Goal: Transaction & Acquisition: Purchase product/service

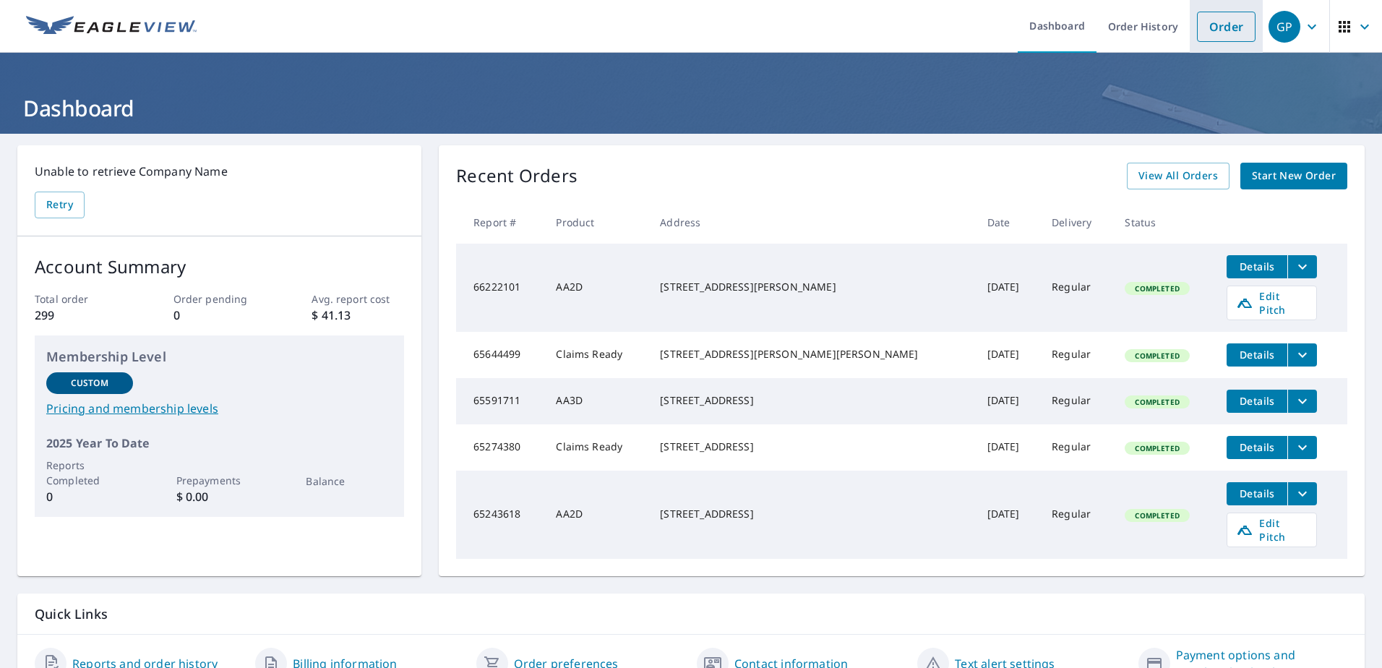
click at [1218, 29] on link "Order" at bounding box center [1226, 27] width 59 height 30
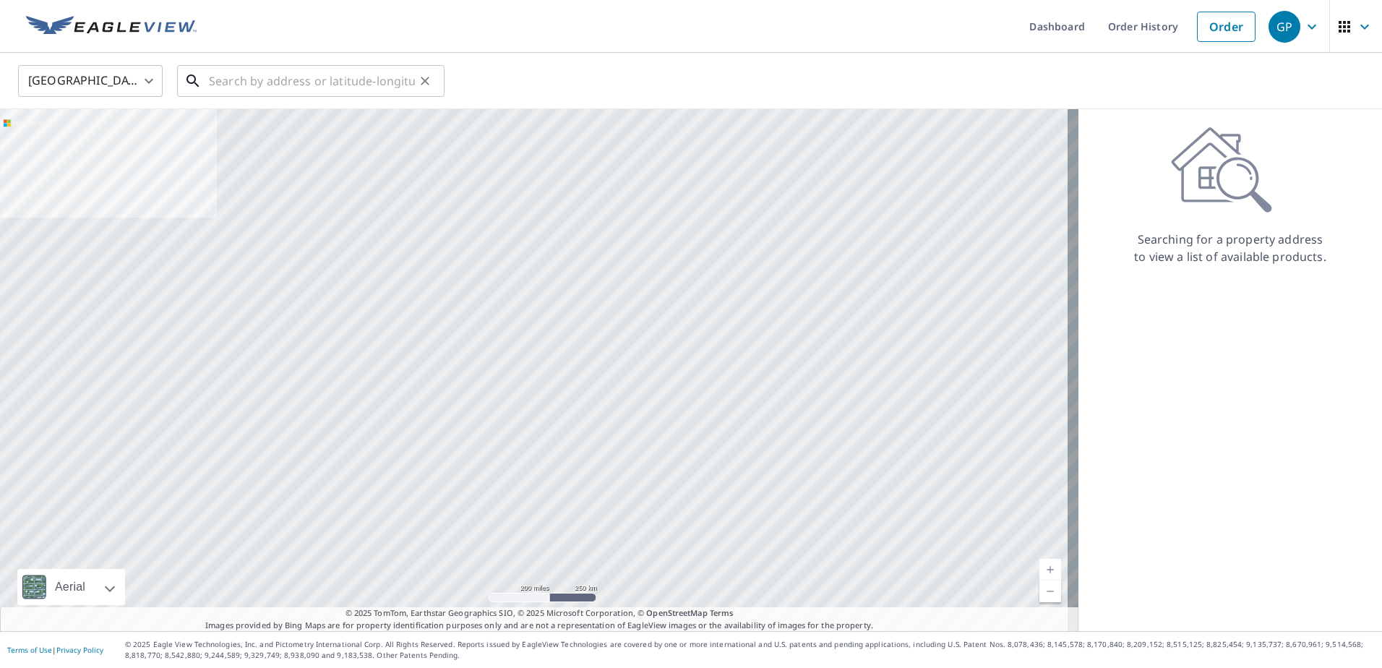
click at [249, 80] on input "text" at bounding box center [312, 81] width 206 height 40
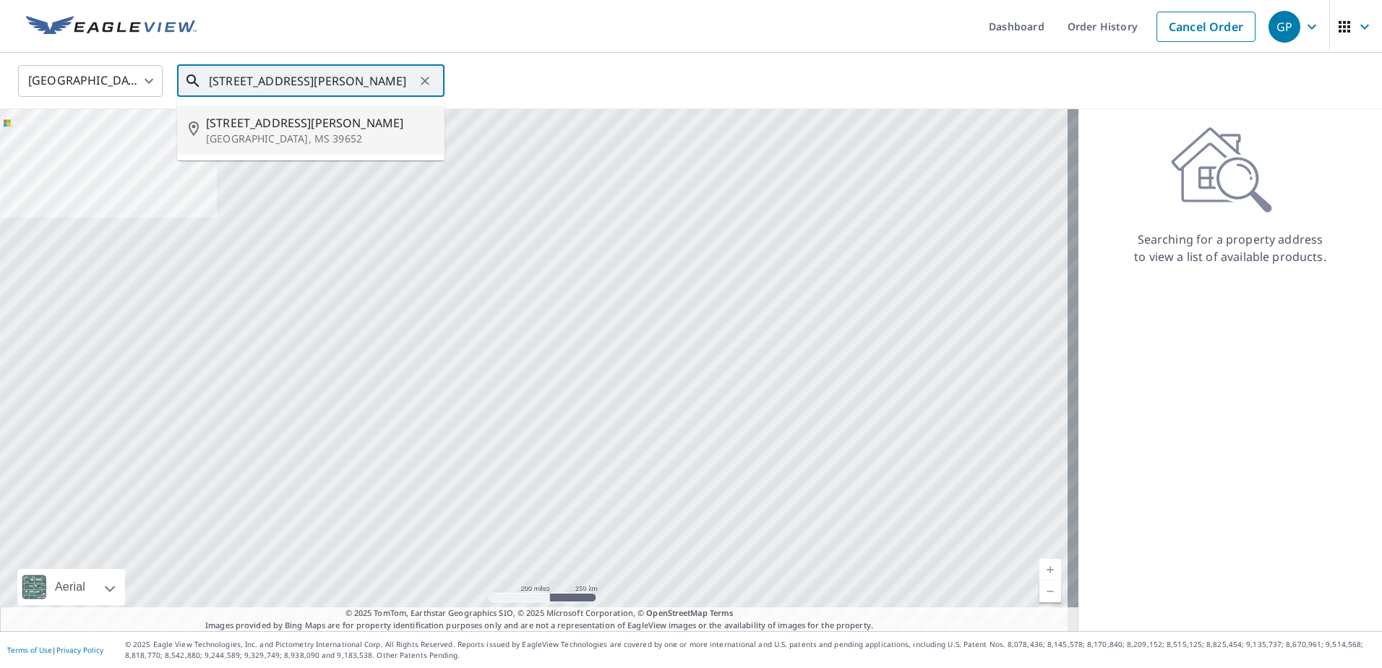
click at [240, 129] on span "[STREET_ADDRESS][PERSON_NAME]" at bounding box center [319, 122] width 227 height 17
type input "[STREET_ADDRESS][PERSON_NAME]"
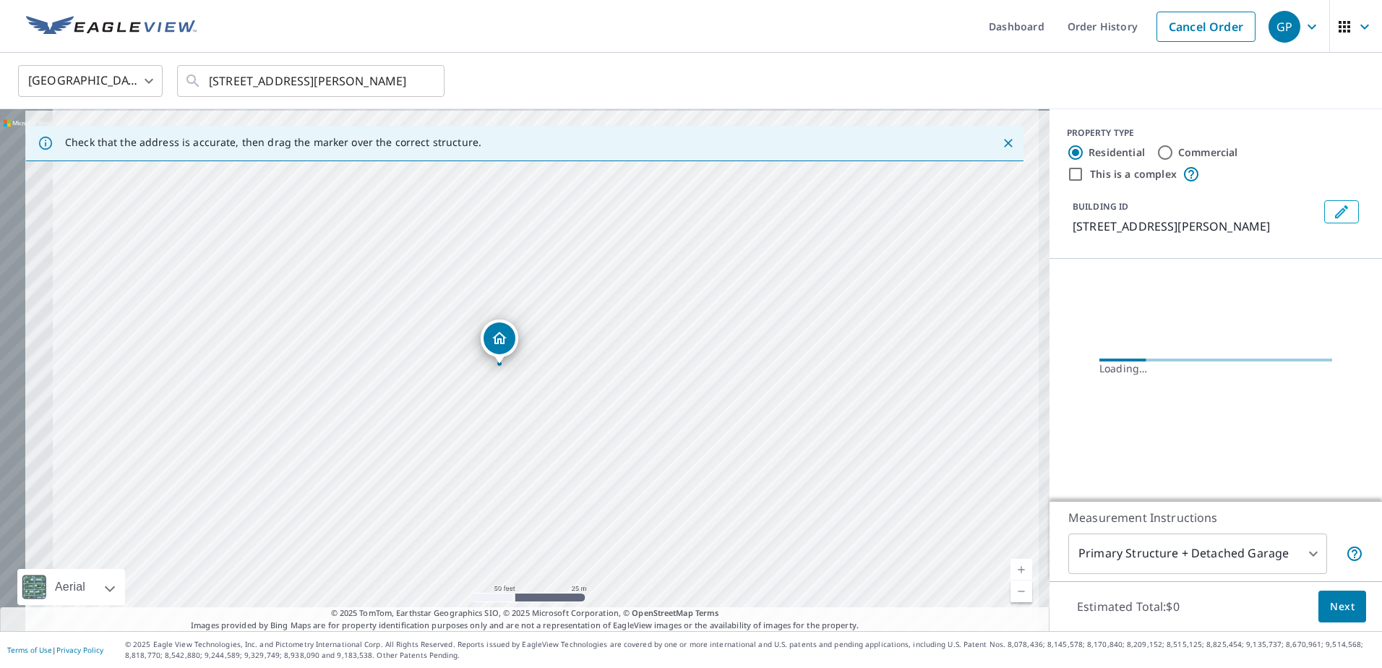
drag, startPoint x: 487, startPoint y: 362, endPoint x: 811, endPoint y: 373, distance: 323.9
click at [811, 373] on div "[STREET_ADDRESS][PERSON_NAME]" at bounding box center [524, 370] width 1049 height 522
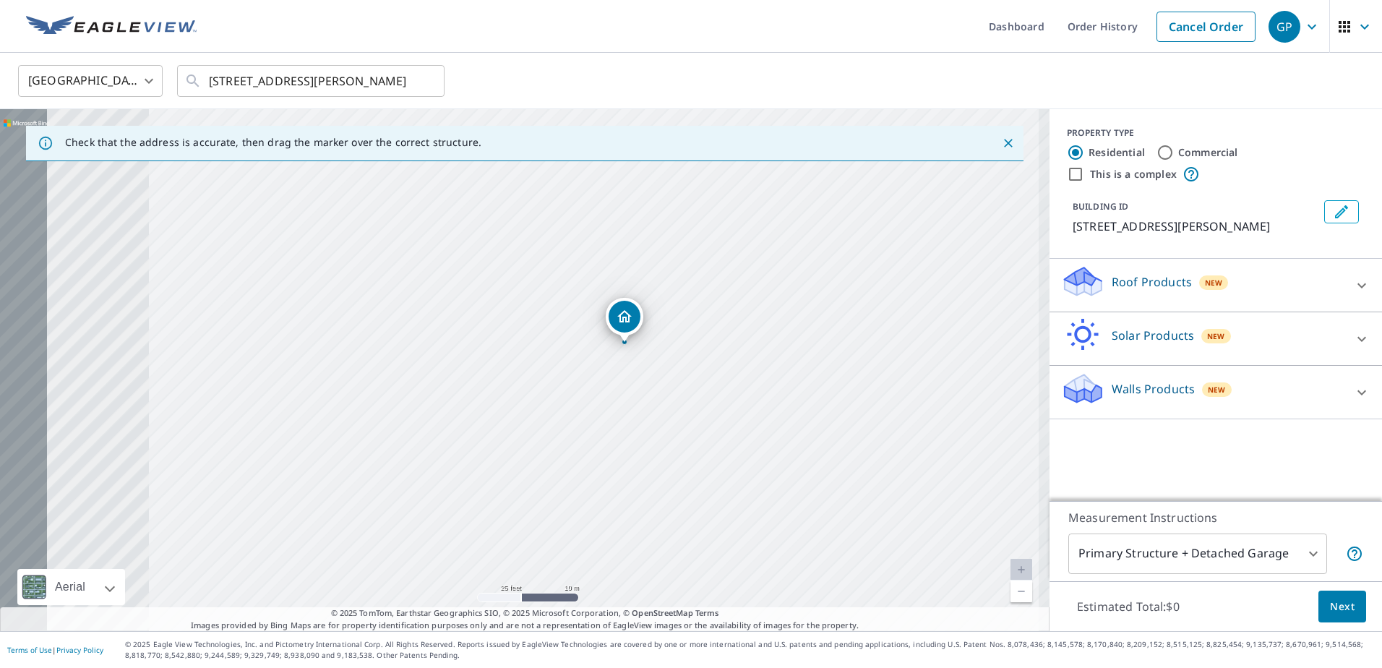
drag, startPoint x: 468, startPoint y: 358, endPoint x: 867, endPoint y: 342, distance: 400.0
click at [867, 342] on div "[STREET_ADDRESS][PERSON_NAME]" at bounding box center [524, 370] width 1049 height 522
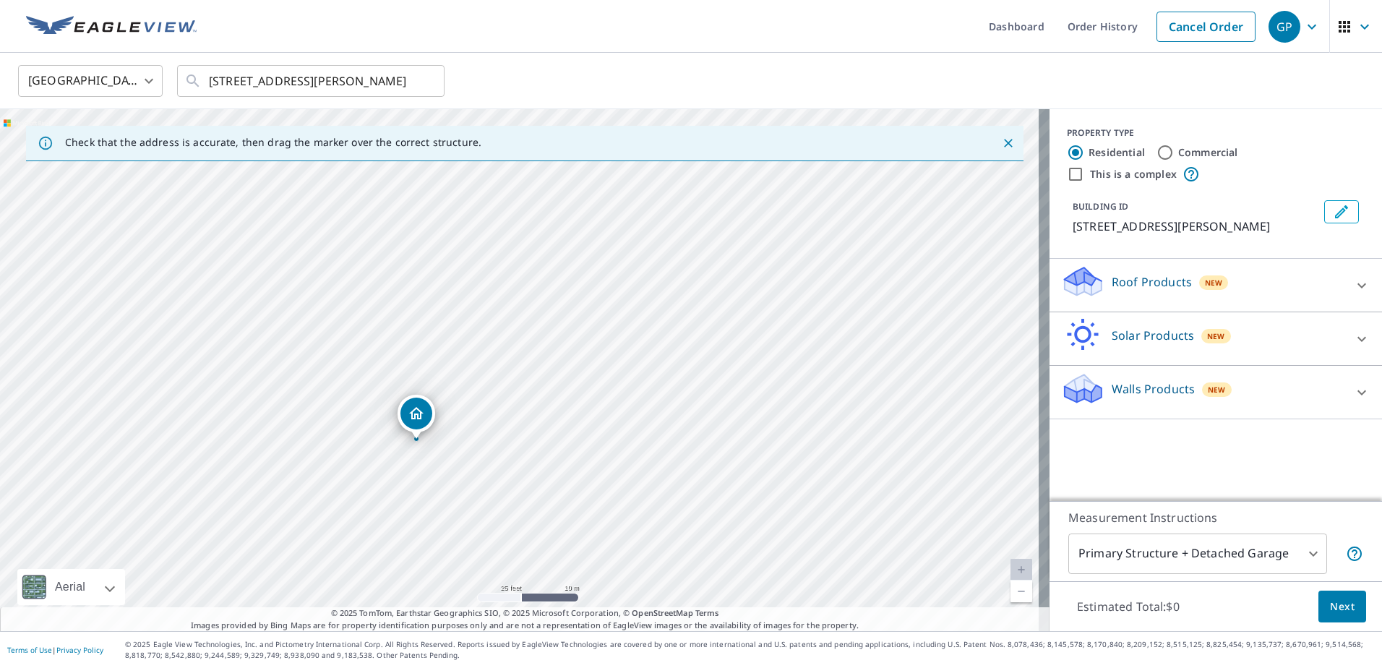
drag, startPoint x: 518, startPoint y: 340, endPoint x: 415, endPoint y: 412, distance: 125.7
click at [785, 397] on div "[STREET_ADDRESS][PERSON_NAME]" at bounding box center [524, 370] width 1049 height 522
drag, startPoint x: 520, startPoint y: 330, endPoint x: 525, endPoint y: 306, distance: 24.2
click at [1306, 558] on body "GP GP Dashboard Order History Cancel Order GP [GEOGRAPHIC_DATA] US ​ [STREET_AD…" at bounding box center [691, 334] width 1382 height 668
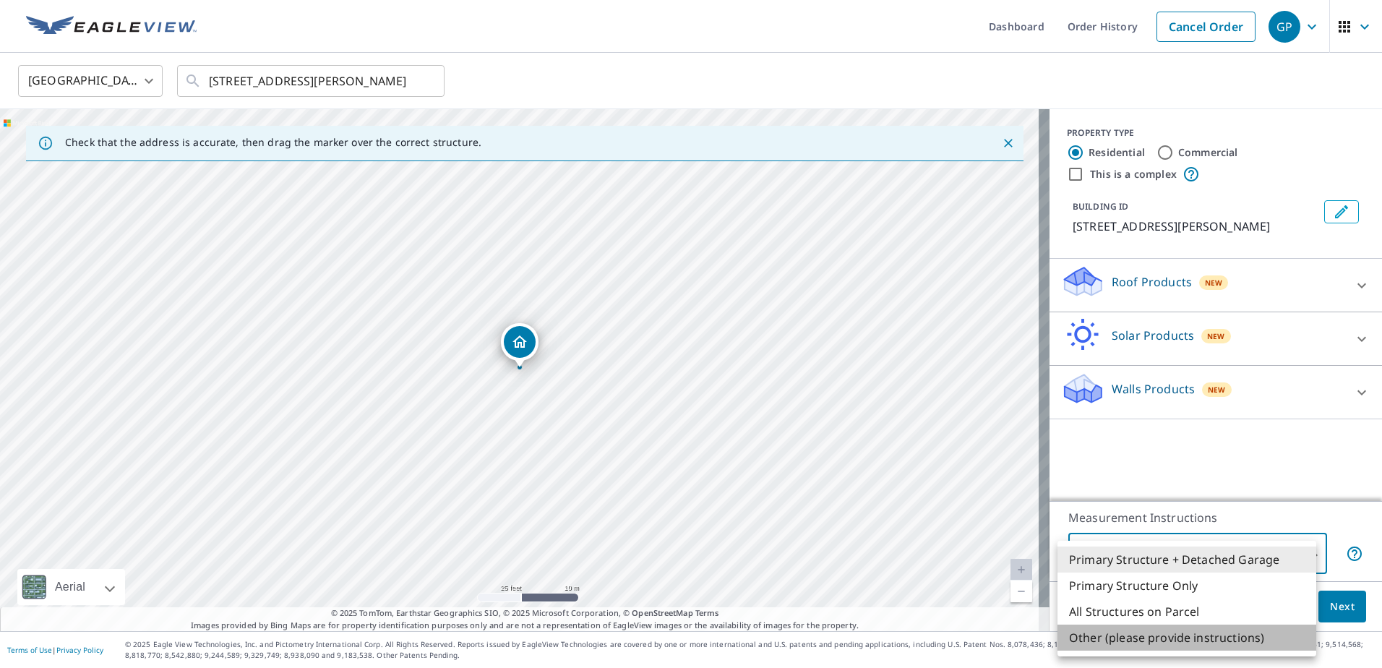
click at [1165, 637] on li "Other (please provide instructions)" at bounding box center [1186, 637] width 259 height 26
type input "5"
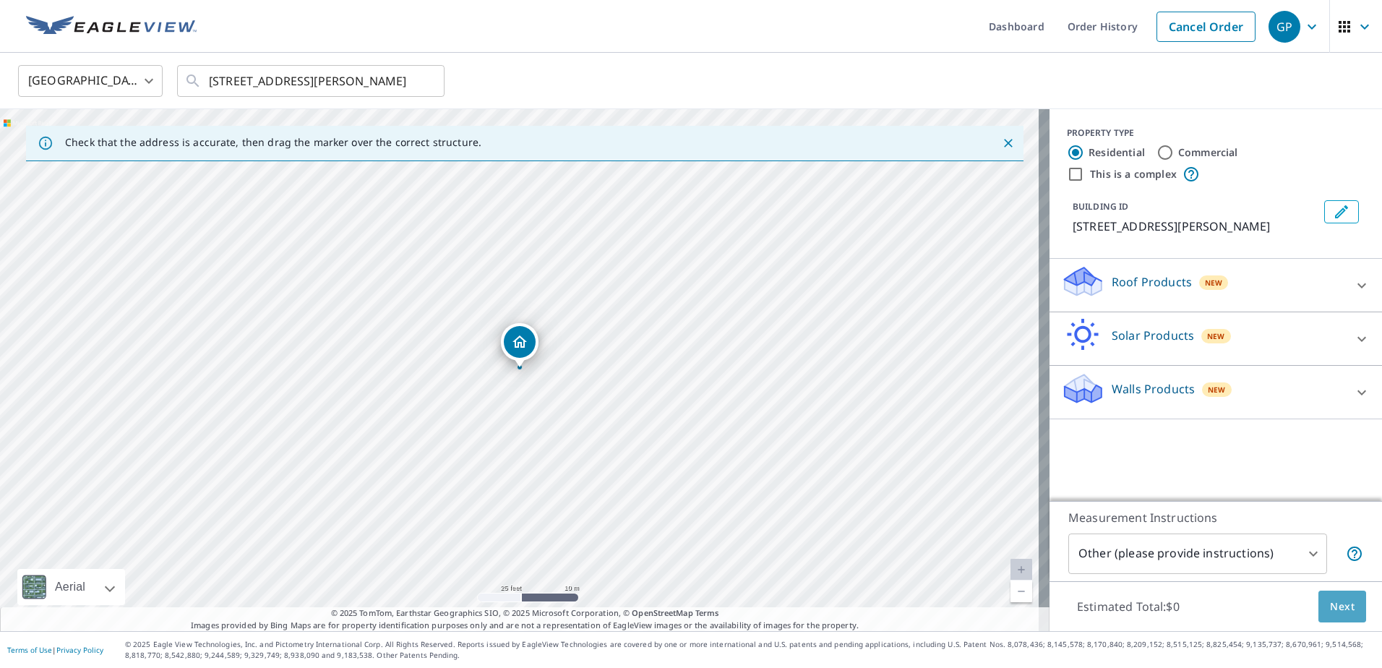
click at [1342, 606] on span "Next" at bounding box center [1342, 607] width 25 height 18
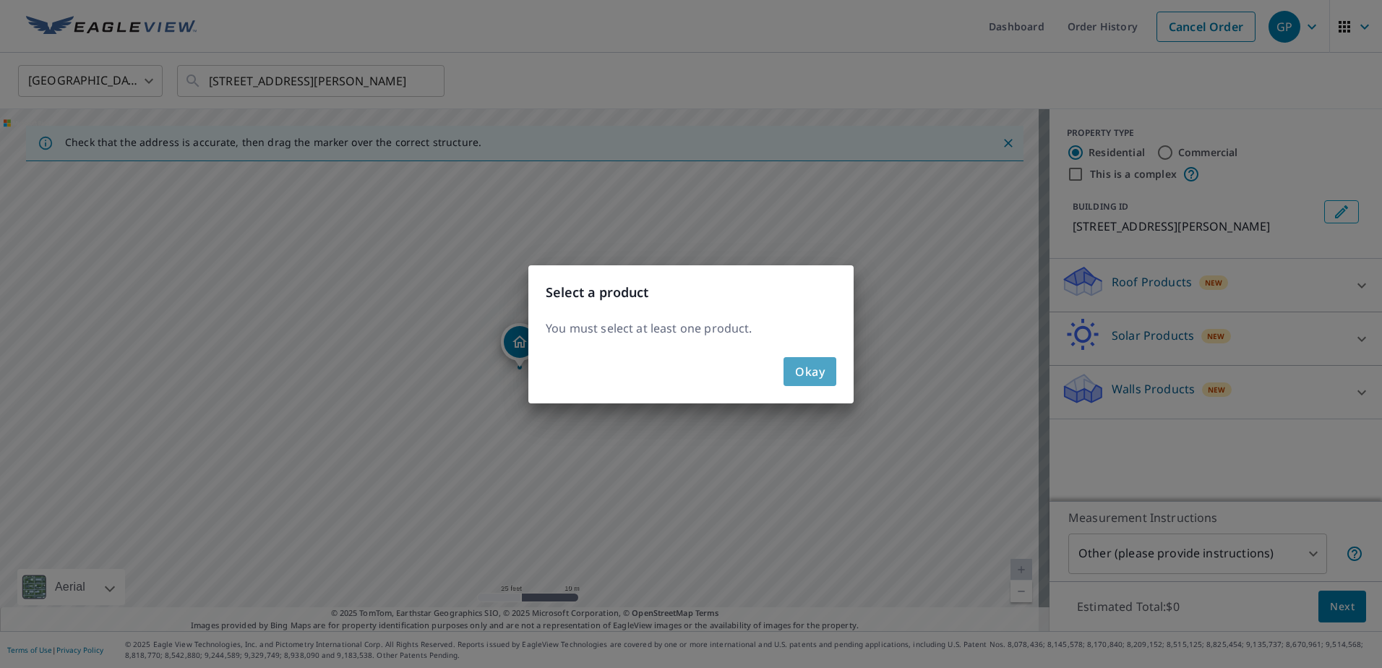
click at [798, 366] on span "Okay" at bounding box center [810, 371] width 30 height 20
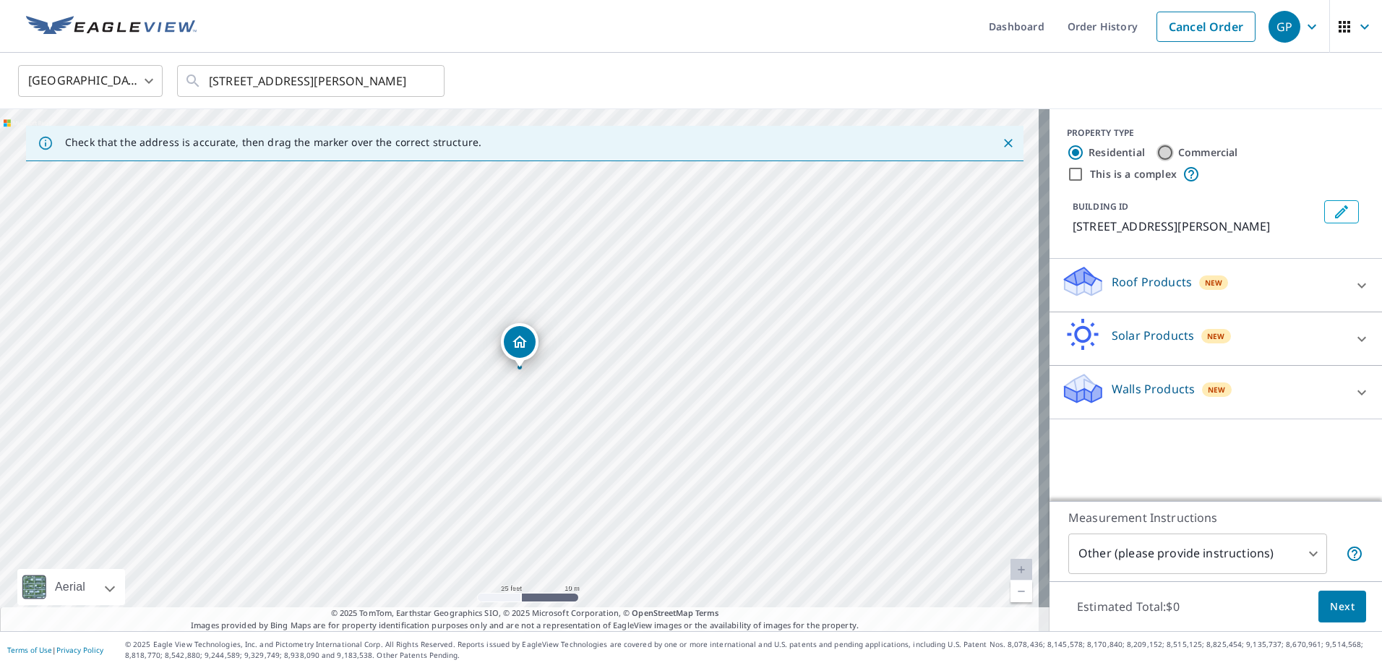
click at [1159, 152] on input "Commercial" at bounding box center [1164, 152] width 17 height 17
radio input "true"
type input "4"
click at [1353, 286] on icon at bounding box center [1361, 285] width 17 height 17
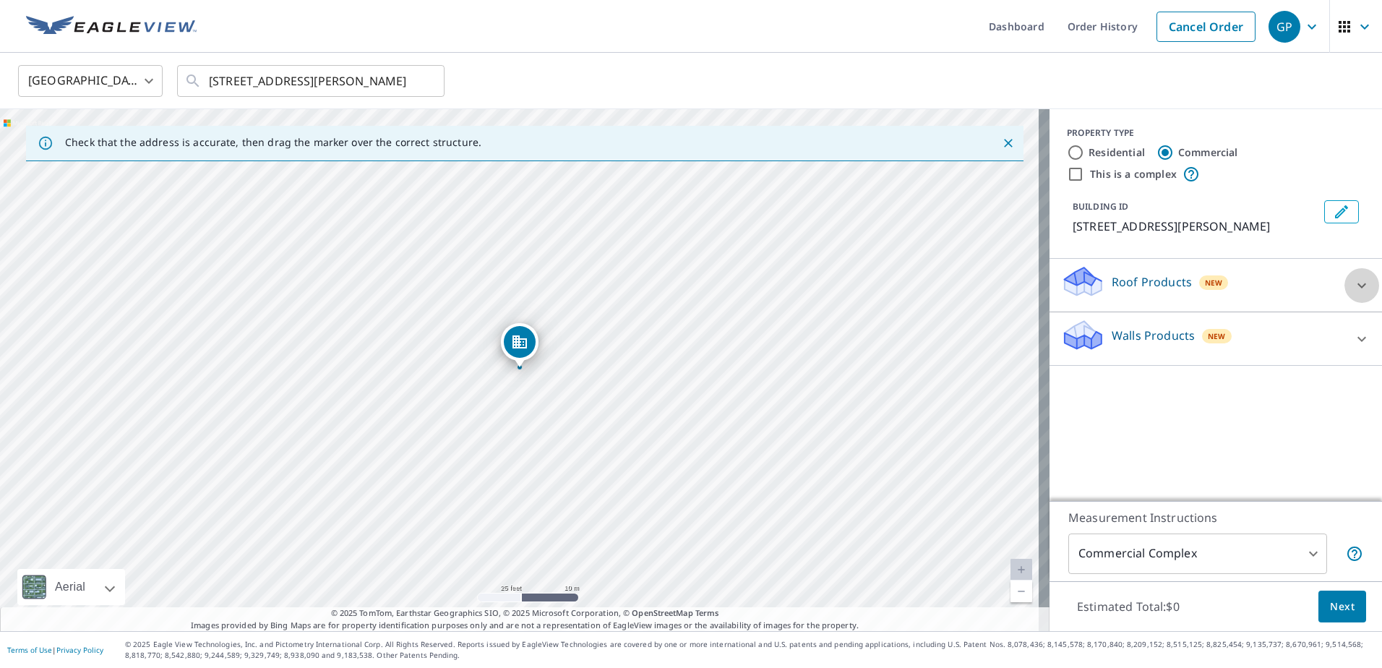
click at [1353, 286] on icon at bounding box center [1361, 285] width 17 height 17
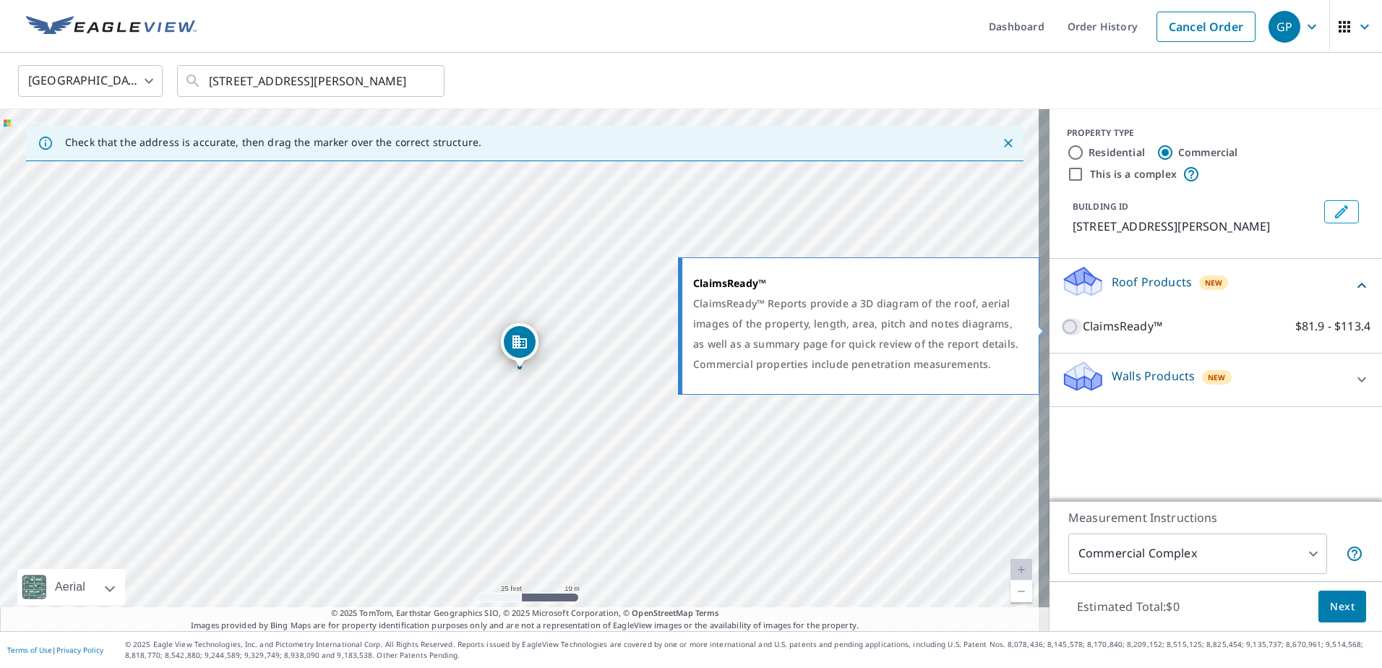
click at [1061, 324] on input "ClaimsReady™ $81.9 - $113.4" at bounding box center [1072, 326] width 22 height 17
checkbox input "true"
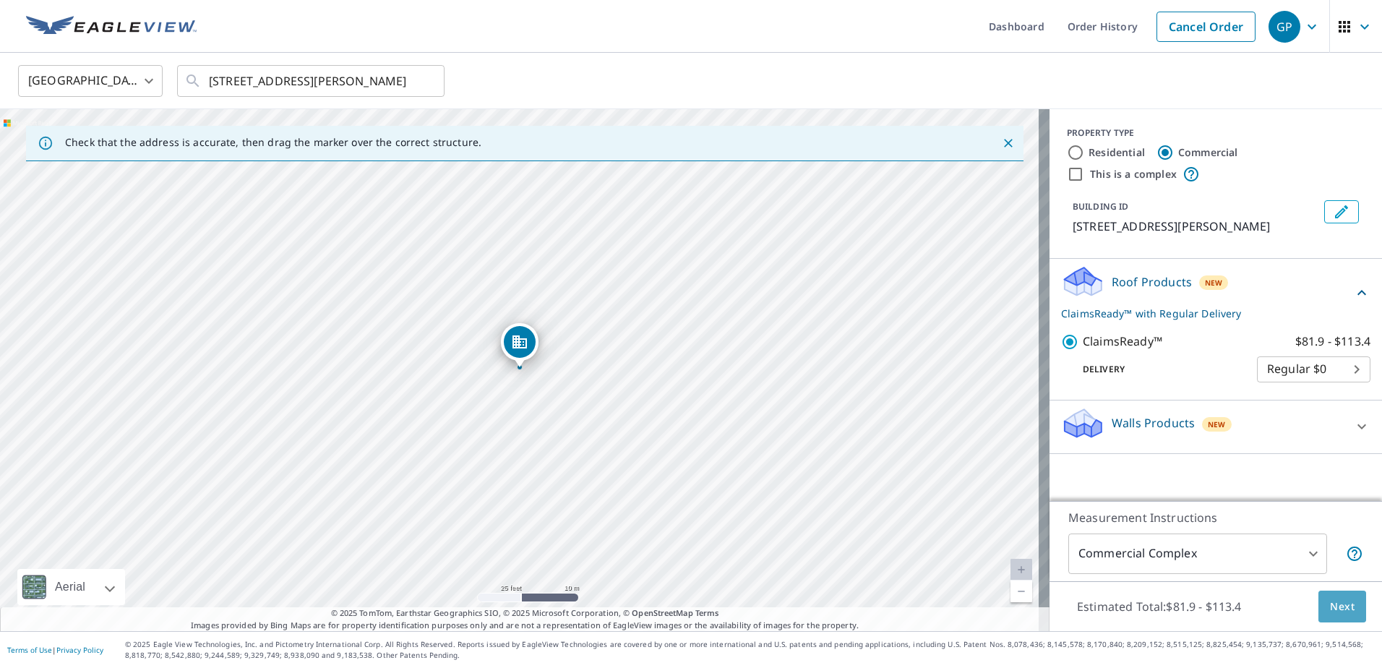
click at [1335, 596] on button "Next" at bounding box center [1342, 606] width 48 height 33
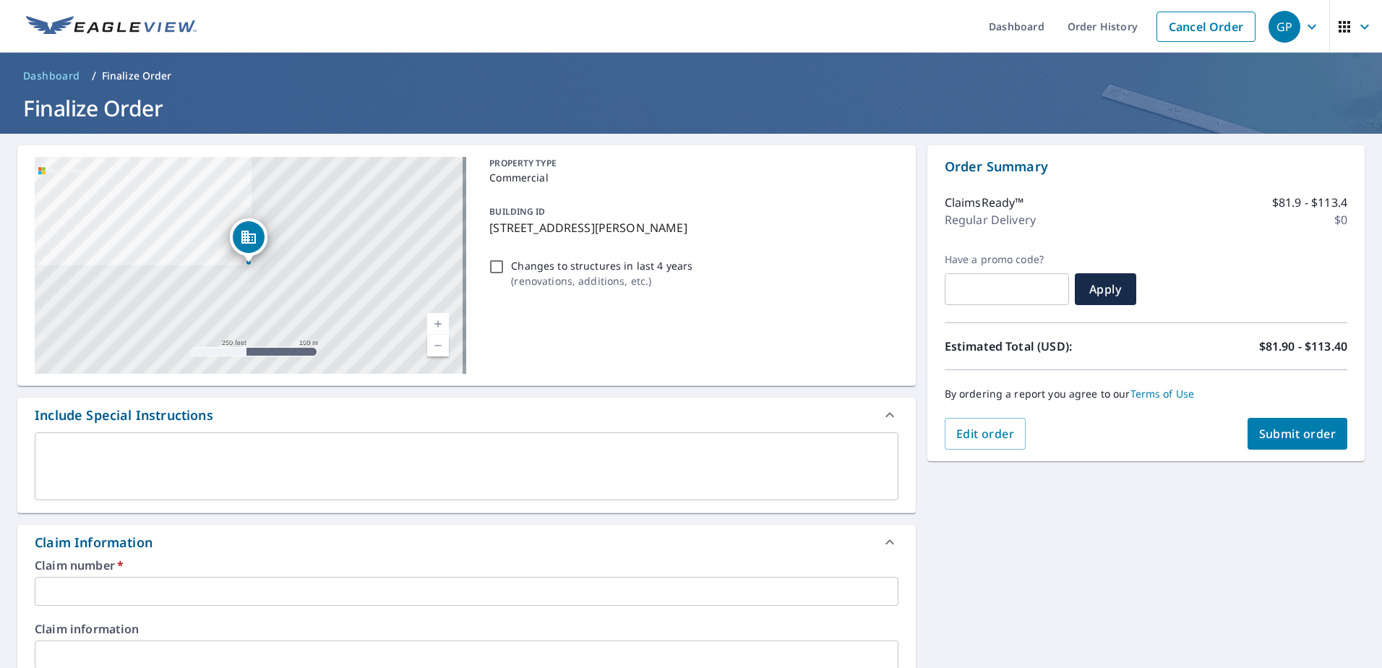
click at [125, 469] on textarea at bounding box center [466, 466] width 843 height 41
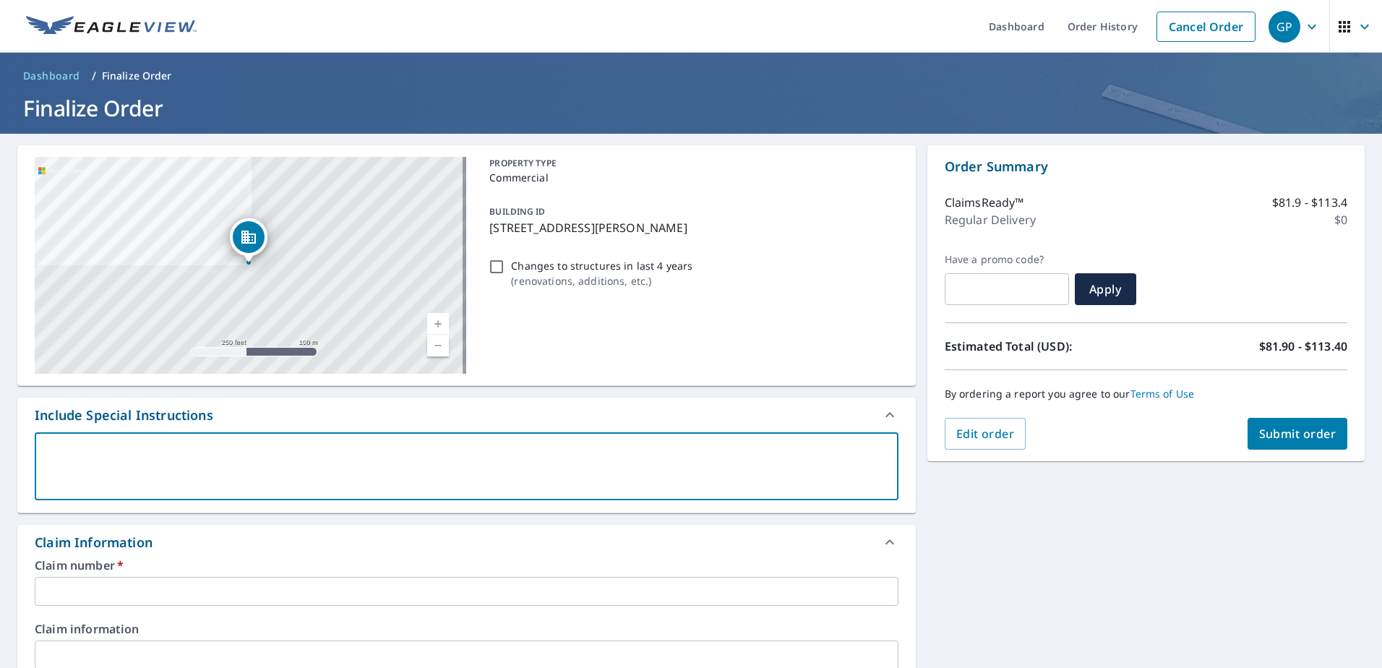
type textarea "o"
type textarea "x"
type textarea "on"
type textarea "x"
type textarea "onl;"
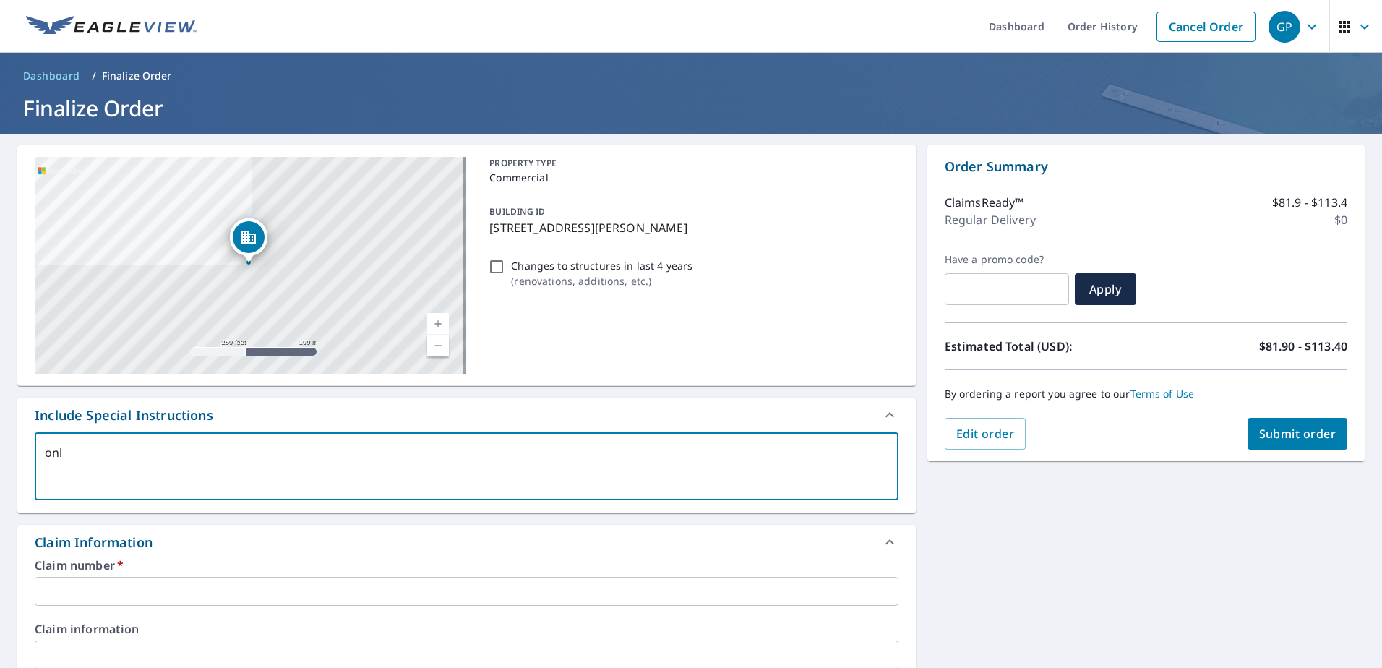
type textarea "x"
type textarea "onl"
type textarea "x"
type textarea "only"
type textarea "x"
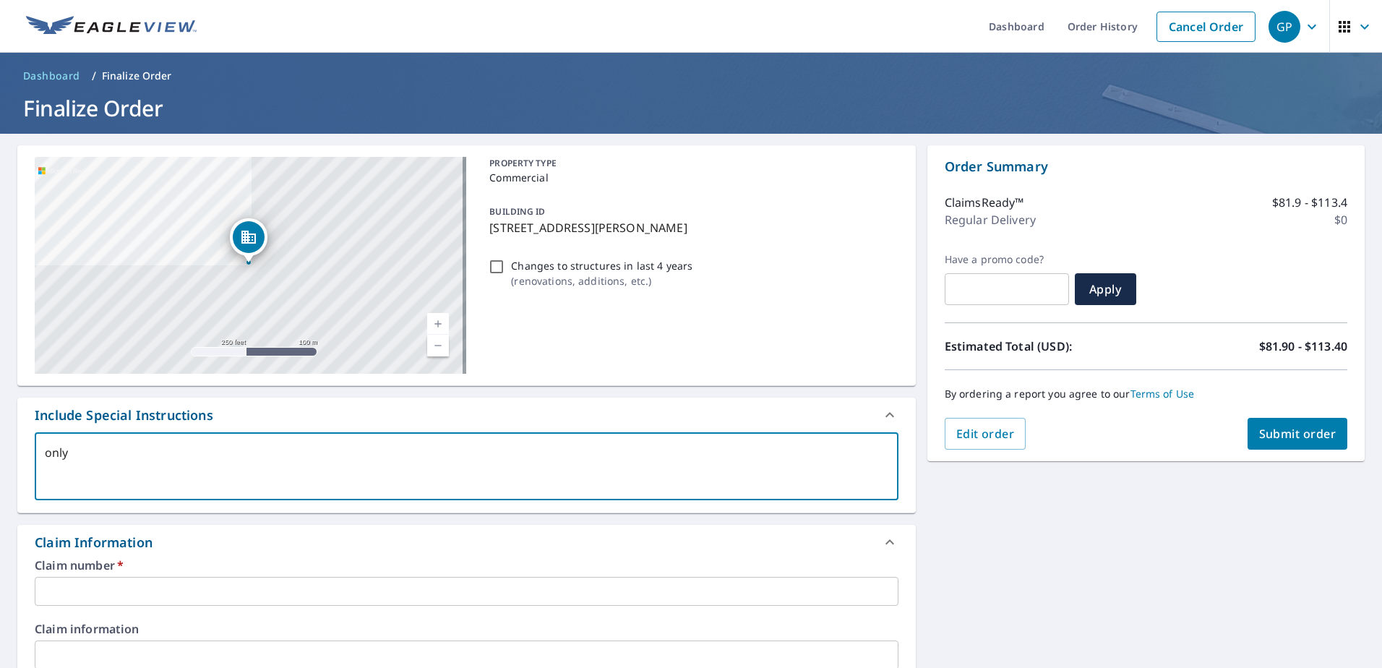
type textarea "only"
type textarea "x"
type textarea "only t"
type textarea "x"
type textarea "only th"
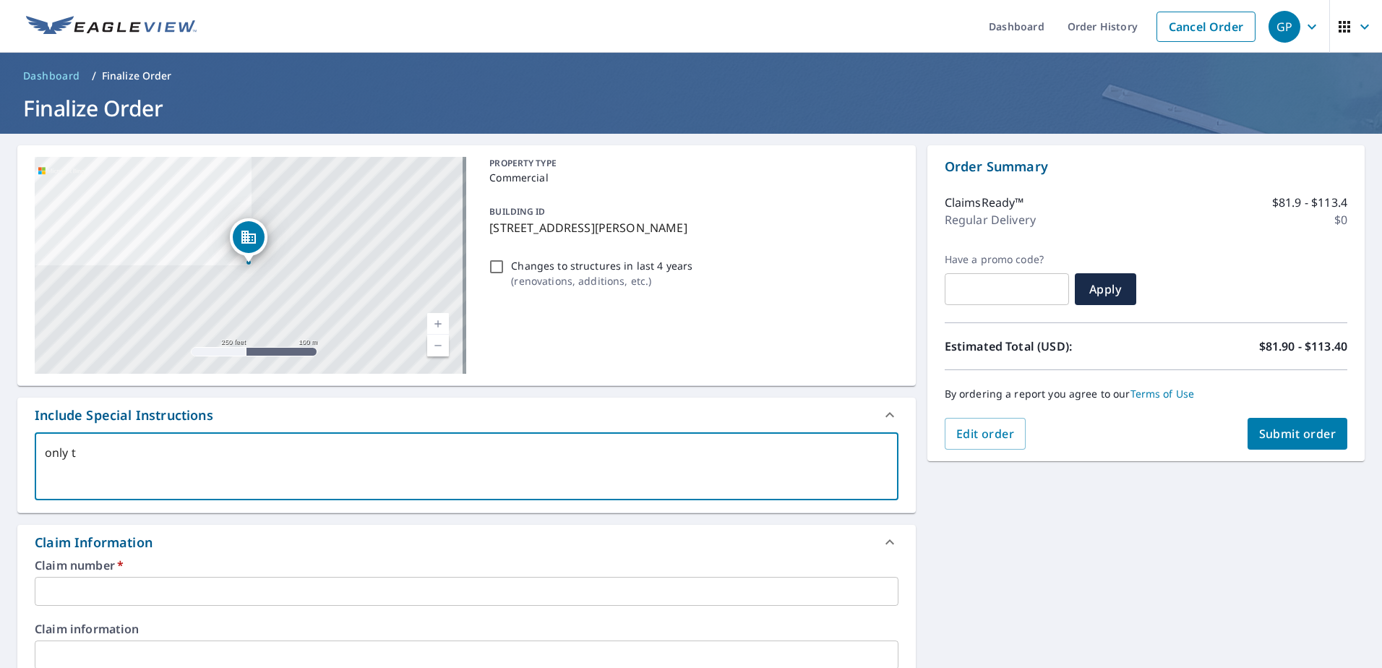
type textarea "x"
type textarea "only the"
type textarea "x"
type textarea "only the"
type textarea "x"
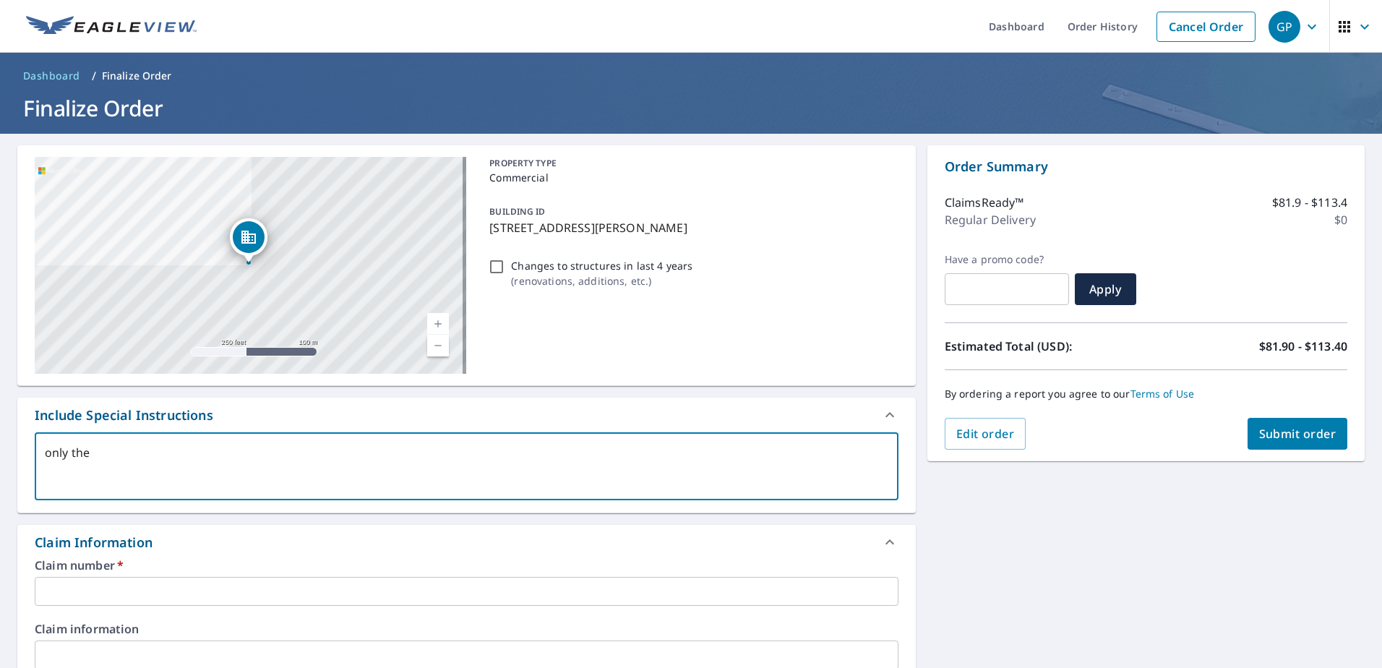
type textarea "only the f"
type textarea "x"
type textarea "only the [DEMOGRAPHIC_DATA]"
type textarea "x"
type textarea "only the fel"
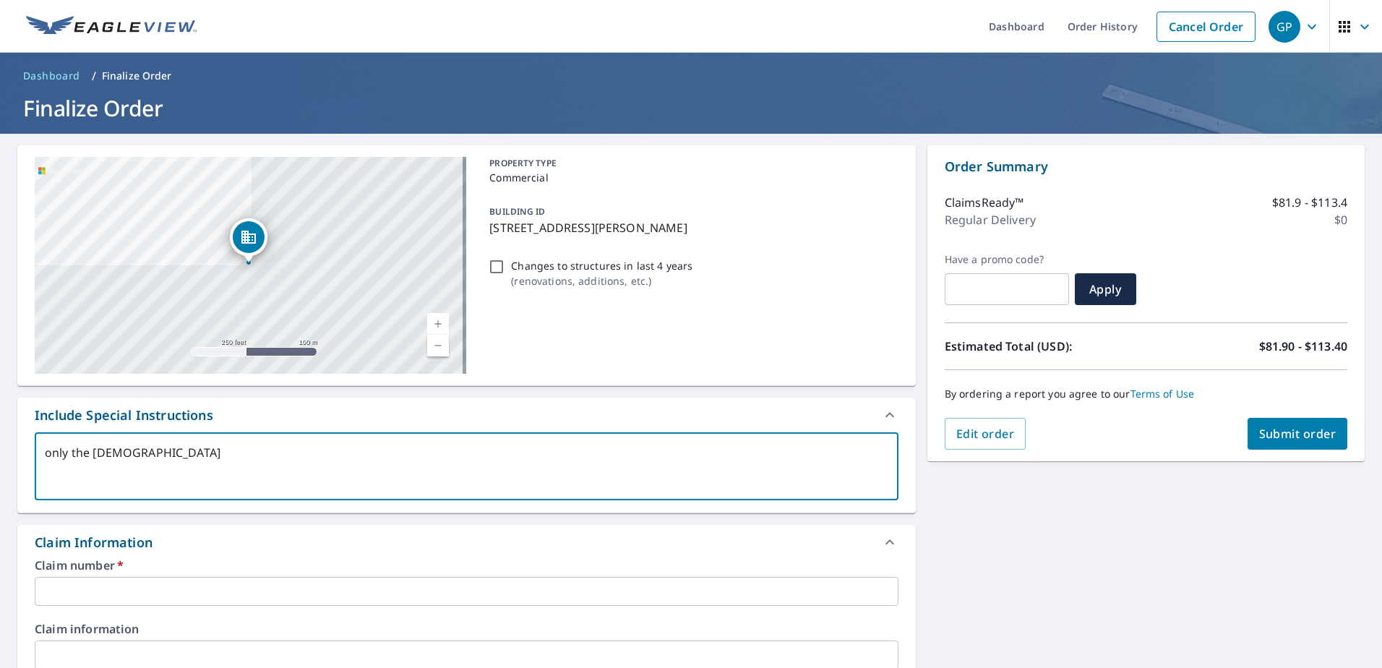
type textarea "x"
type textarea "only the fell"
type textarea "x"
type textarea "only the fello"
type textarea "x"
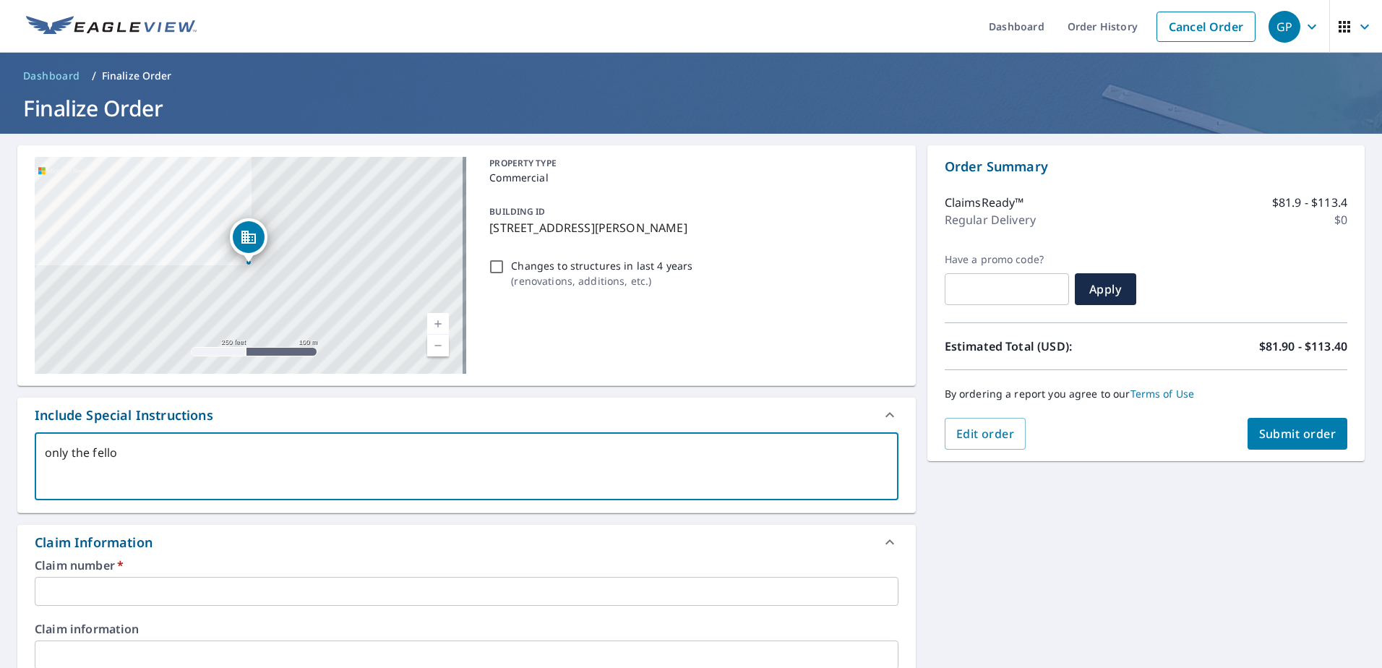
type textarea "only the fellow"
type textarea "x"
type textarea "only the fellows"
type textarea "x"
type textarea "only the fellowsh"
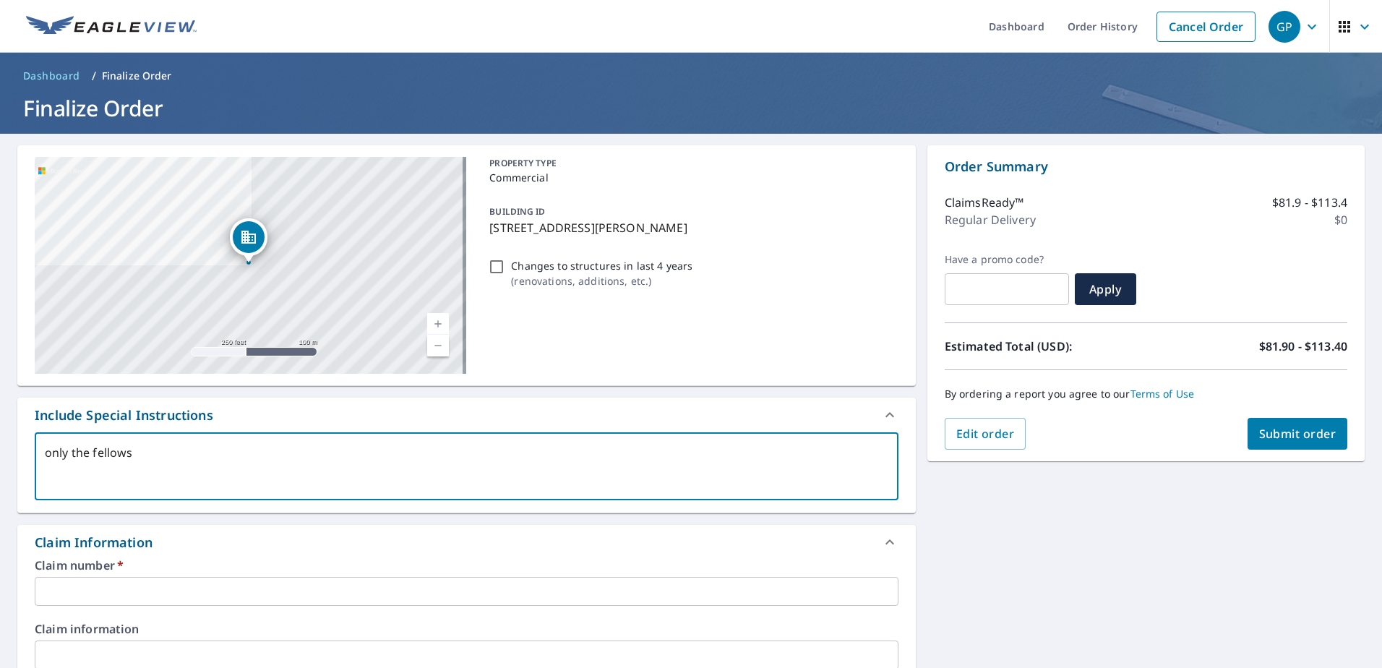
type textarea "x"
type textarea "only the fellowshi"
type textarea "x"
type textarea "only the fellowship"
type textarea "x"
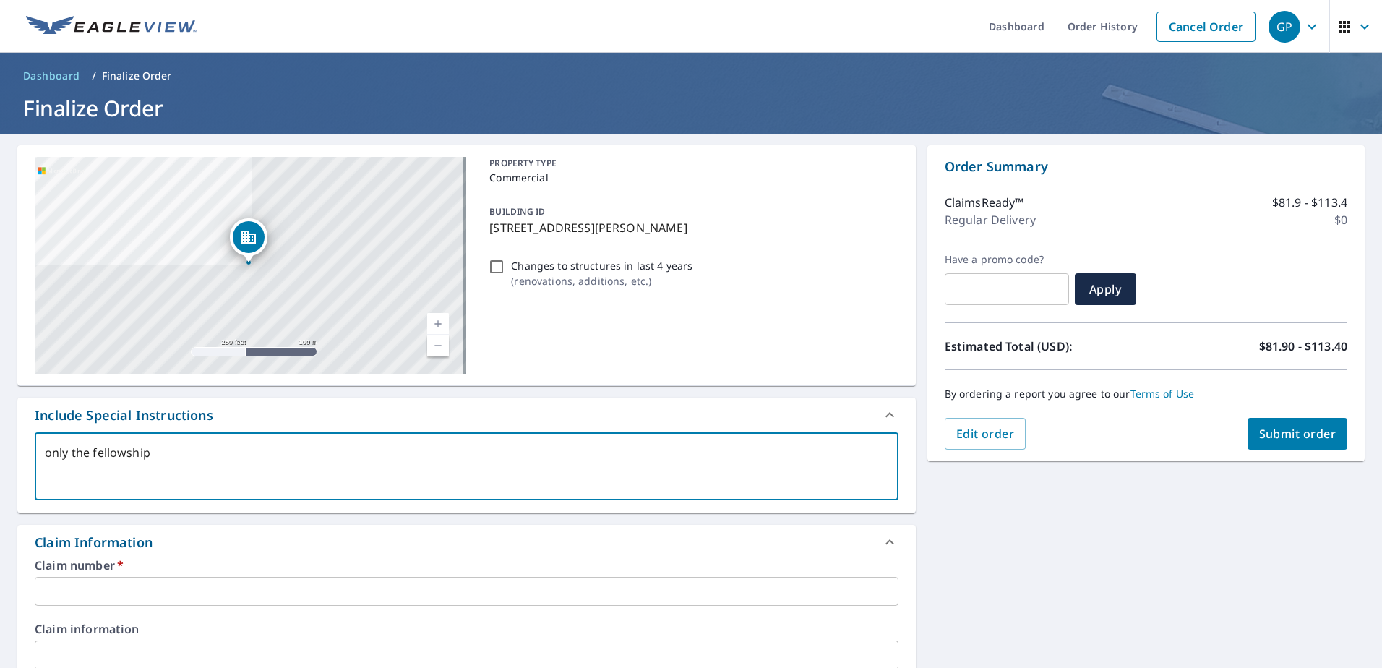
type textarea "only the fellowship"
type textarea "x"
type textarea "only the fellowship h"
type textarea "x"
type textarea "only the fellowship ha"
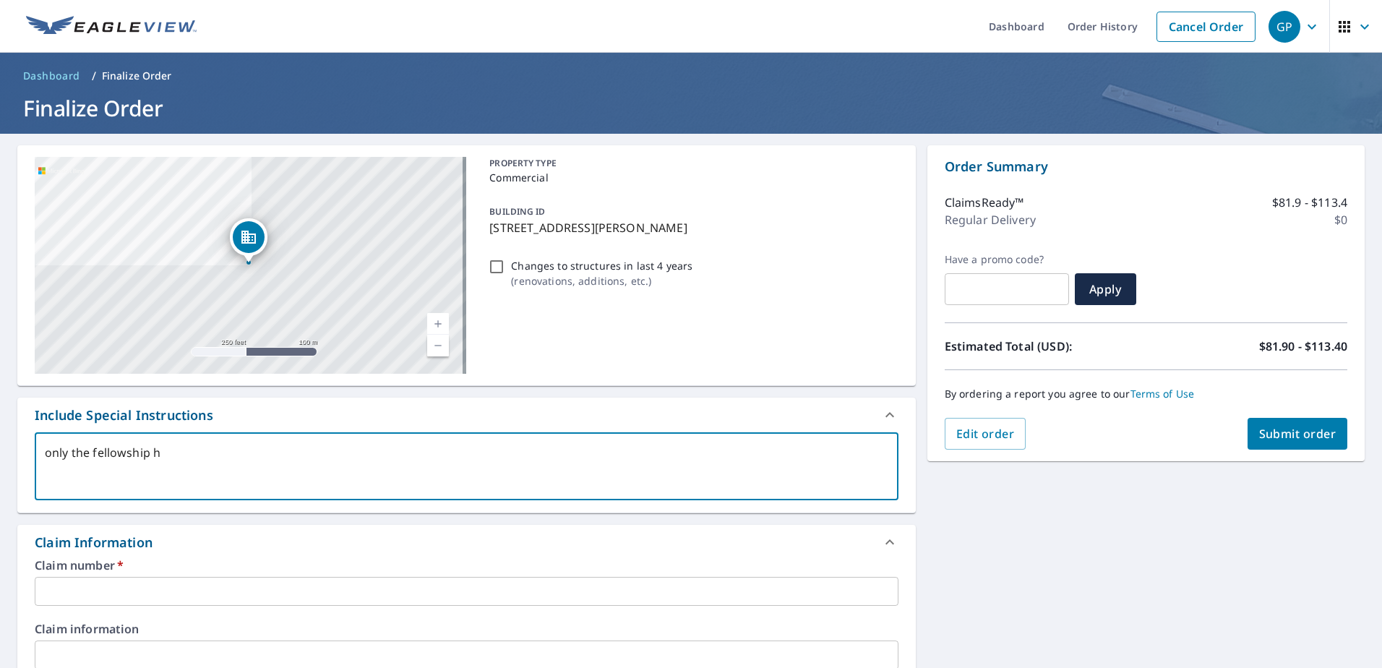
type textarea "x"
type textarea "only the fellowship hal"
type textarea "x"
type textarea "only the fellowship hall"
type textarea "x"
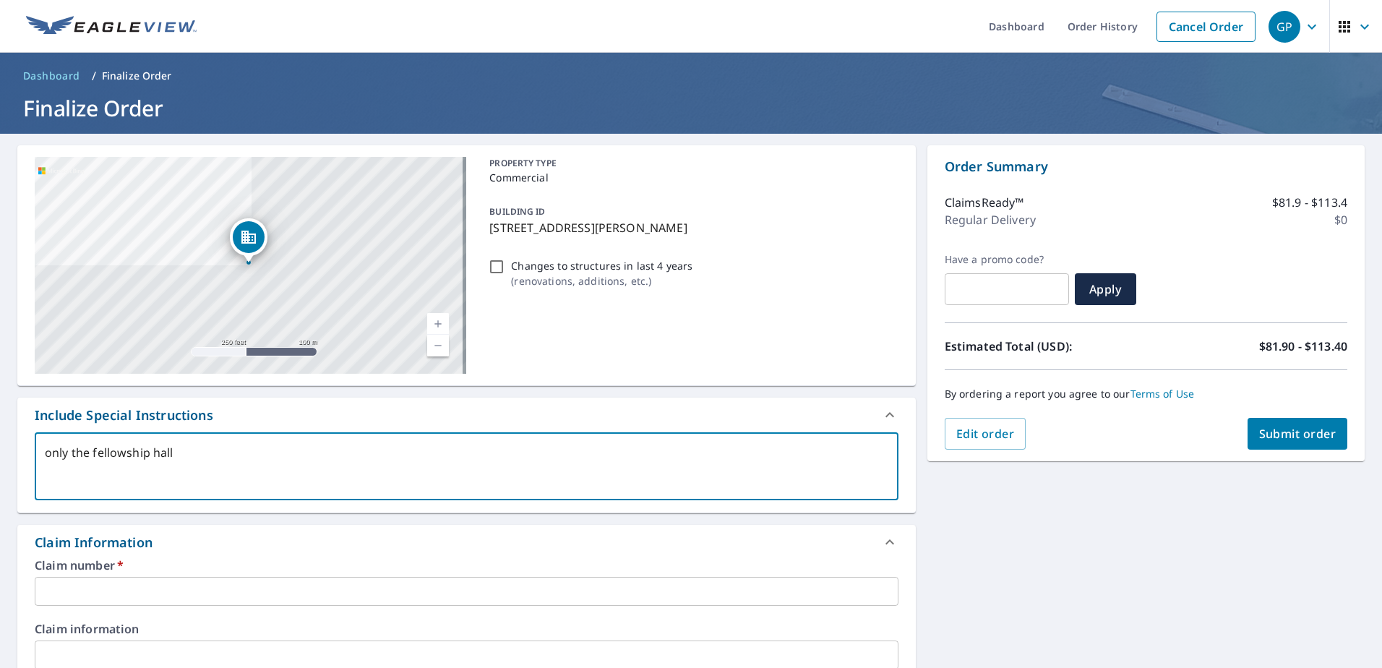
type textarea "only the fellowship hall"
type textarea "x"
type textarea "only the fellowship hall t"
type textarea "x"
type textarea "only the fellowship hall th"
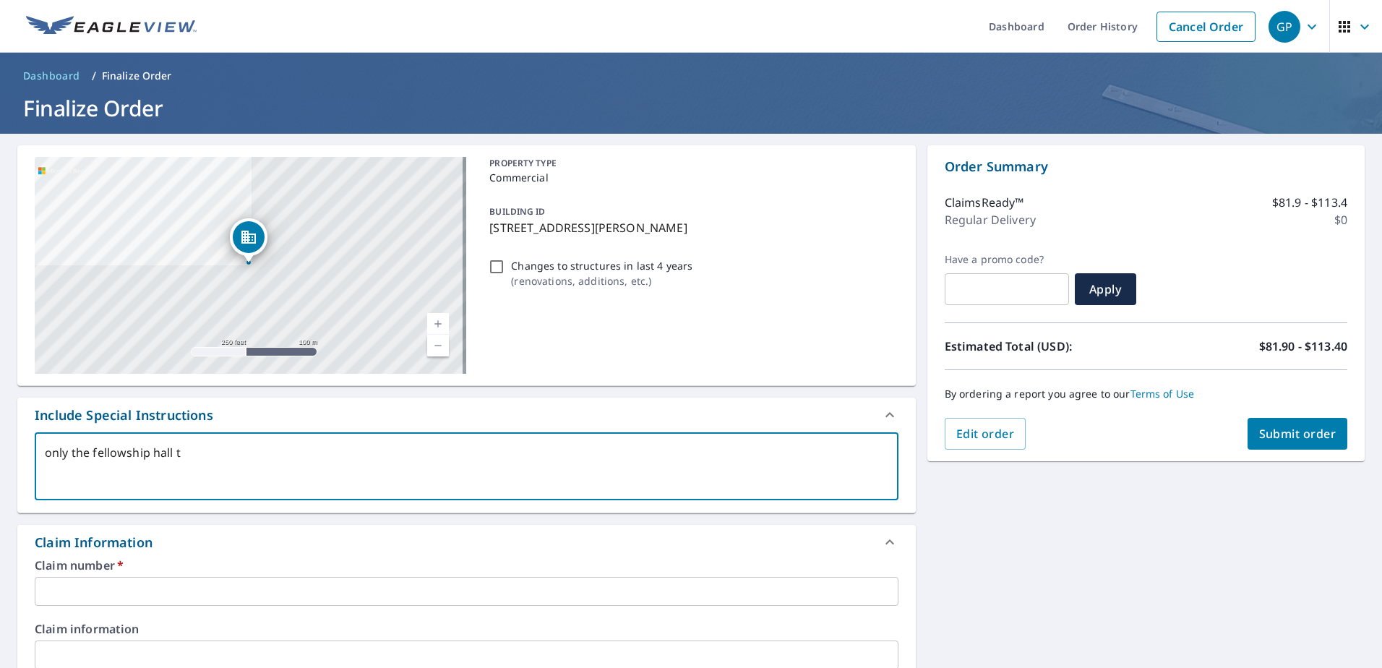
type textarea "x"
type textarea "only the fellowship hall tha"
type textarea "x"
type textarea "only the fellowship hall that"
type textarea "x"
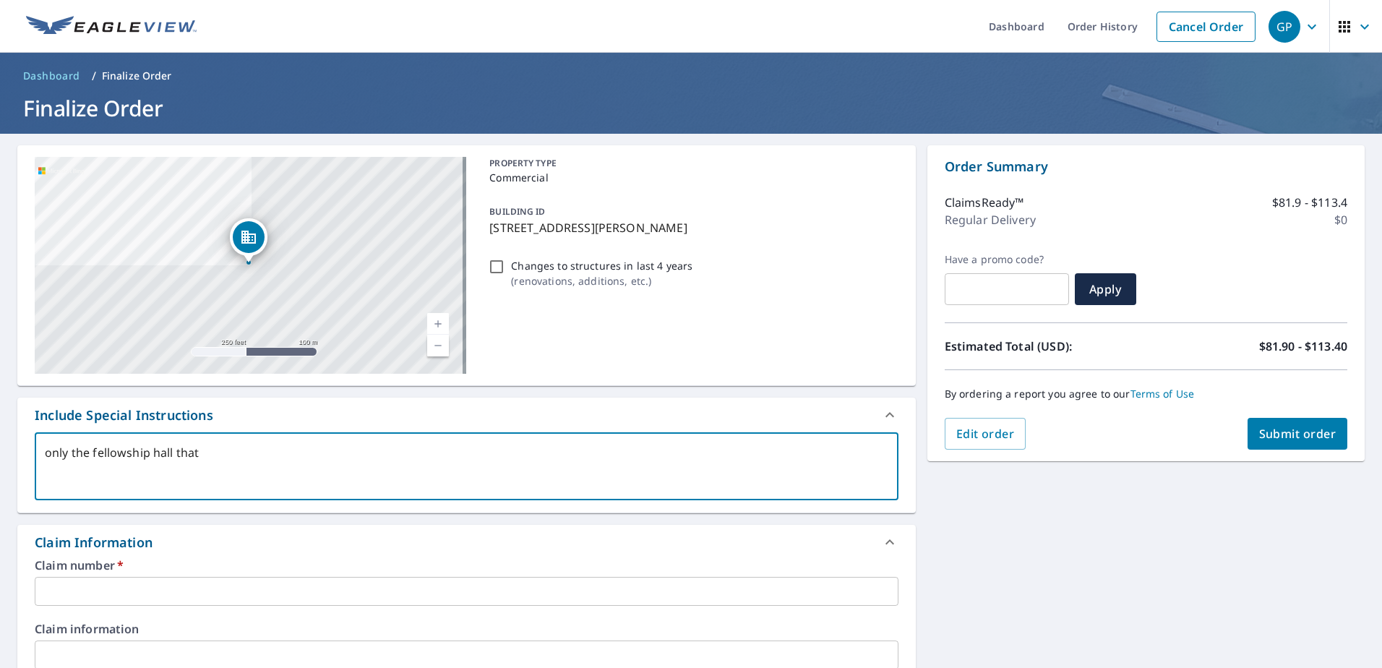
type textarea "only the fellowship hall that"
type textarea "x"
type textarea "only the fellowship hall that I"
type textarea "x"
type textarea "only the fellowship hall that I"
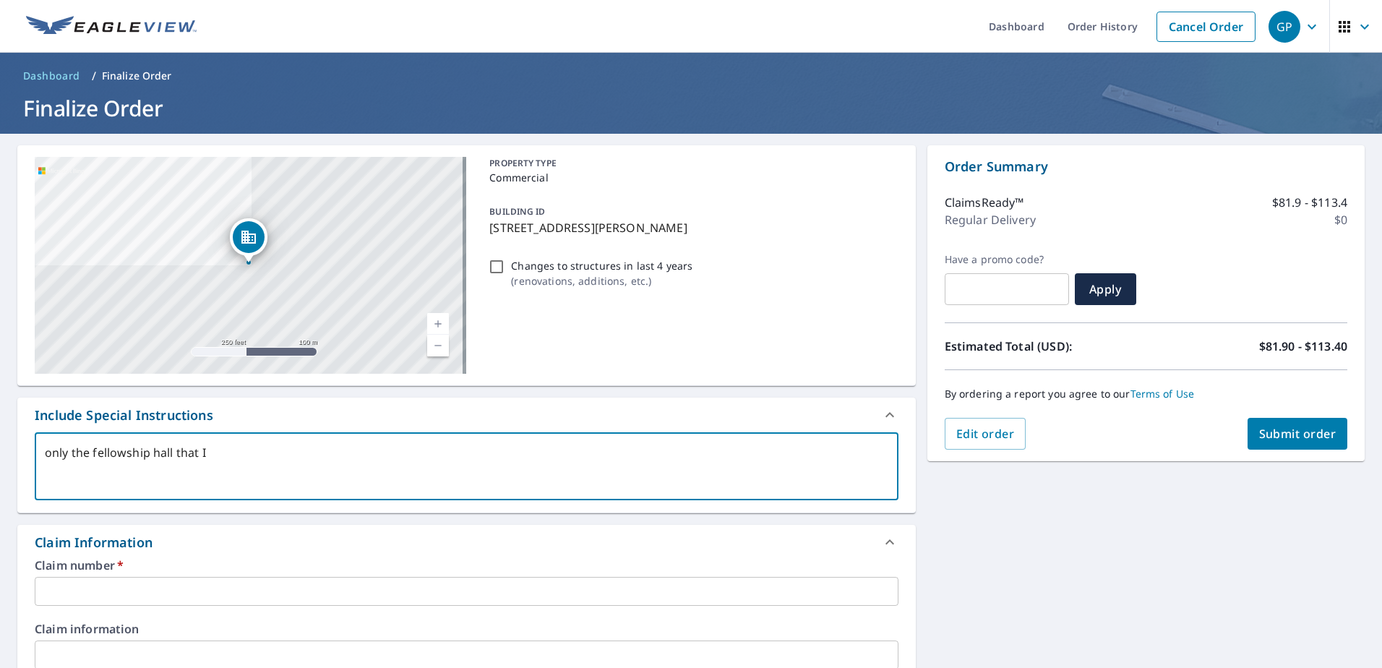
type textarea "x"
type textarea "only the fellowship hall that I h"
type textarea "x"
type textarea "only the fellowship hall that I ha"
type textarea "x"
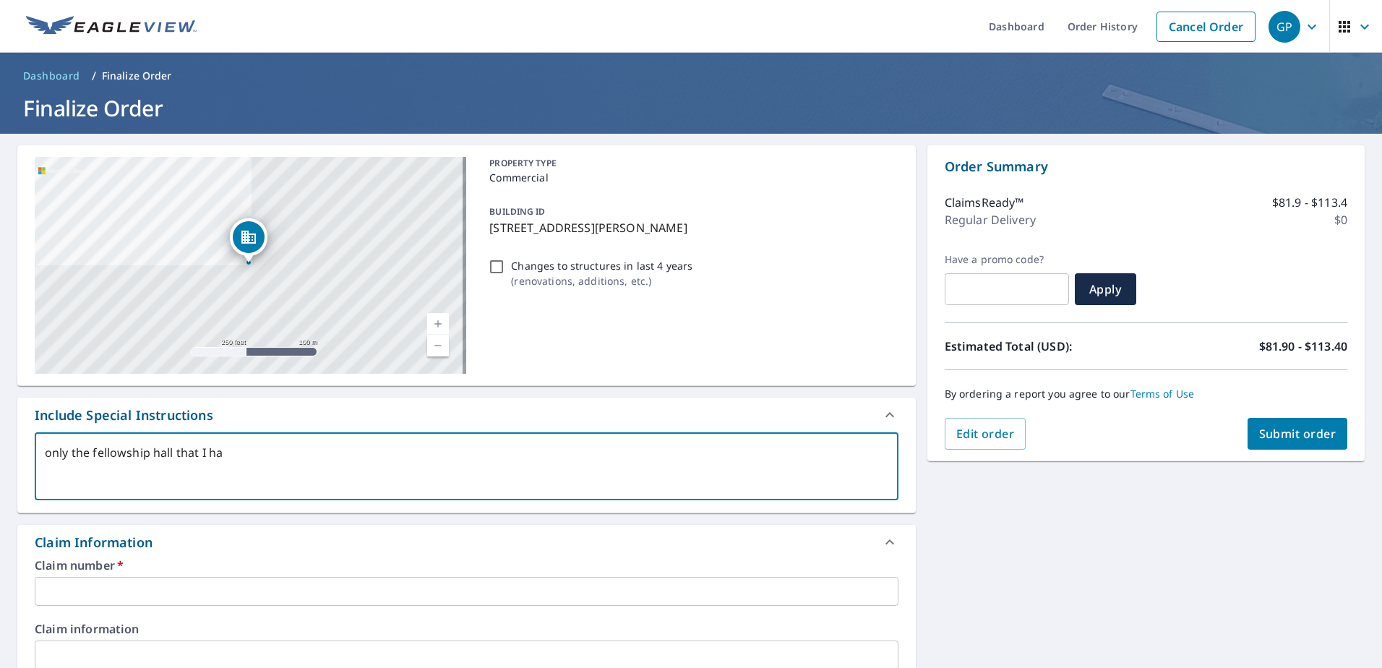
type textarea "only the fellowship hall that I hav"
type textarea "x"
type textarea "only the fellowship hall that I have"
type textarea "x"
type textarea "only the fellowship hall that I have"
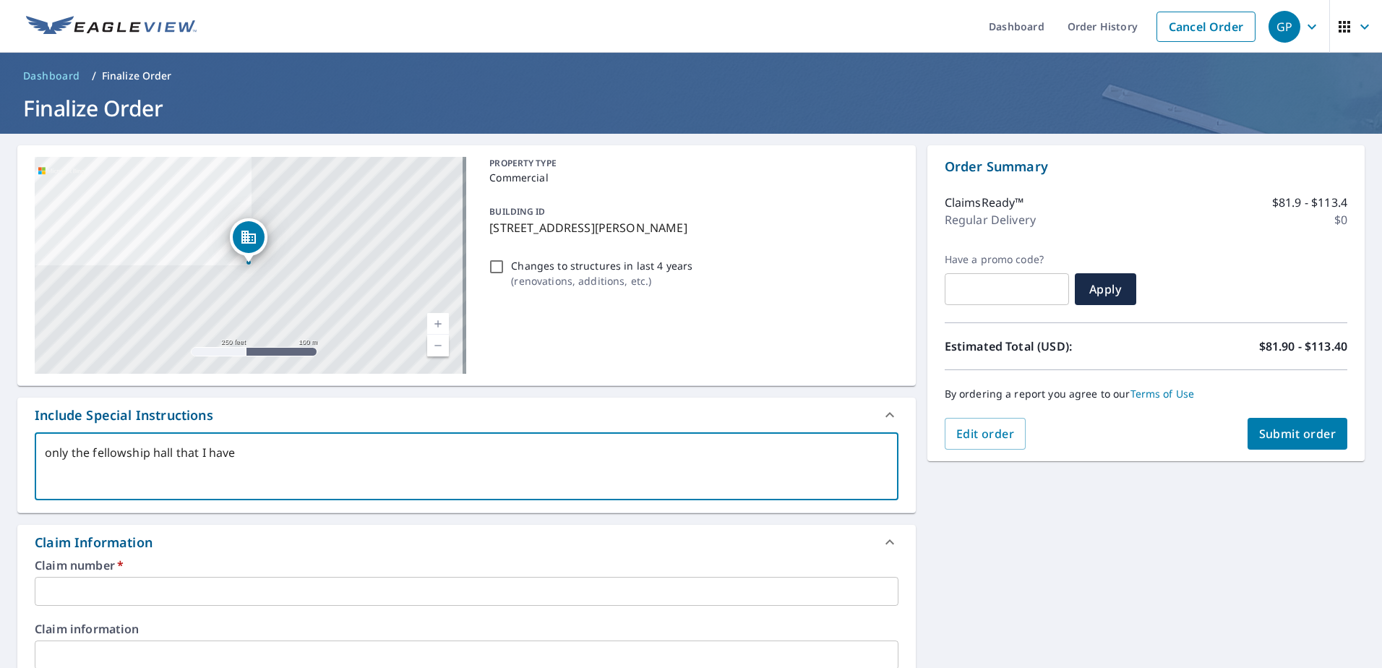
type textarea "x"
type textarea "only the fellowship hall that I have m"
type textarea "x"
type textarea "only the fellowship hall that I have ma"
type textarea "x"
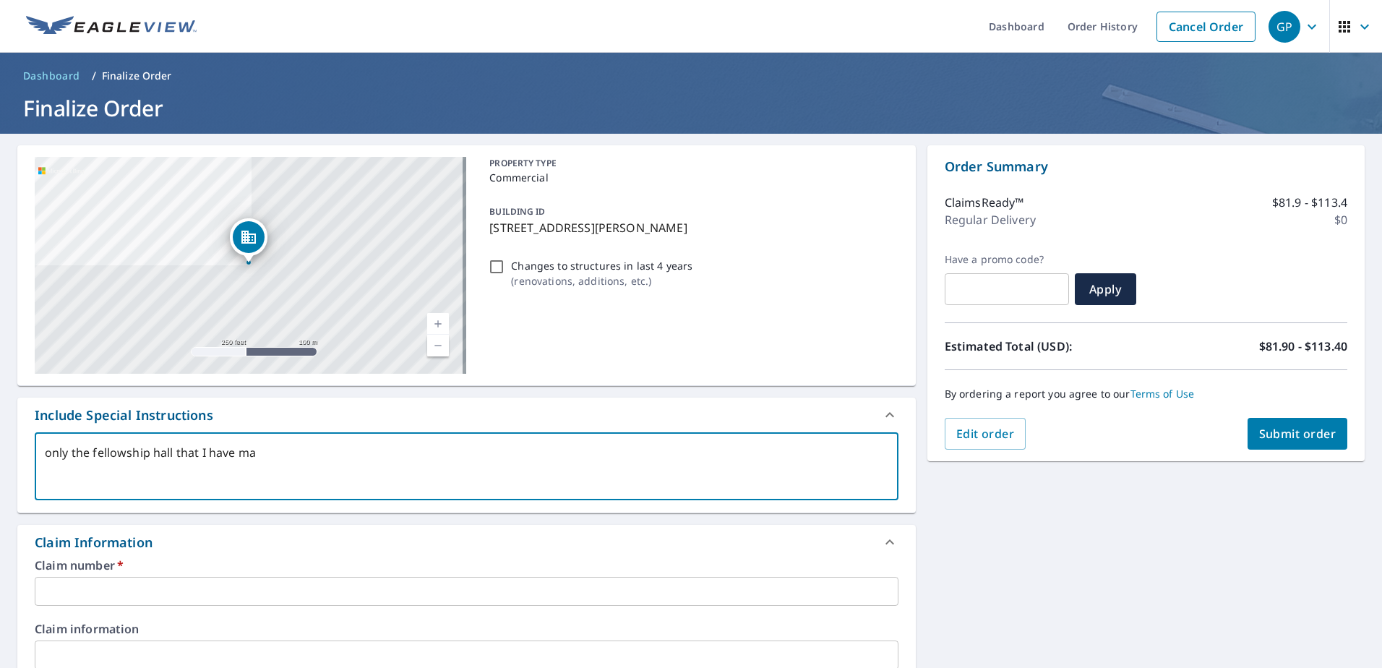
type textarea "only the fellowship hall that I have mar"
type textarea "x"
type textarea "only the fellowship hall that I have mark"
type textarea "x"
type textarea "only the fellowship hall that I have marke"
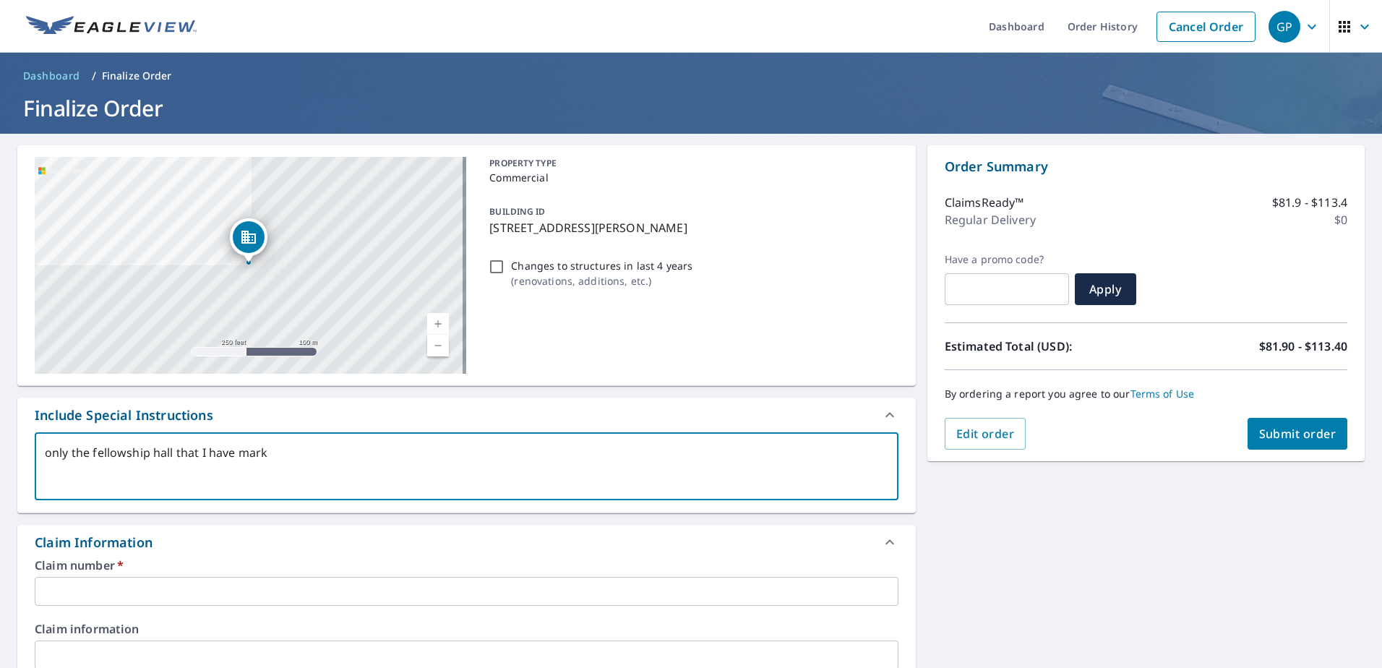
type textarea "x"
type textarea "only the fellowship hall that I have marked"
type textarea "x"
type textarea "only the fellowship hall that I have marked."
type textarea "x"
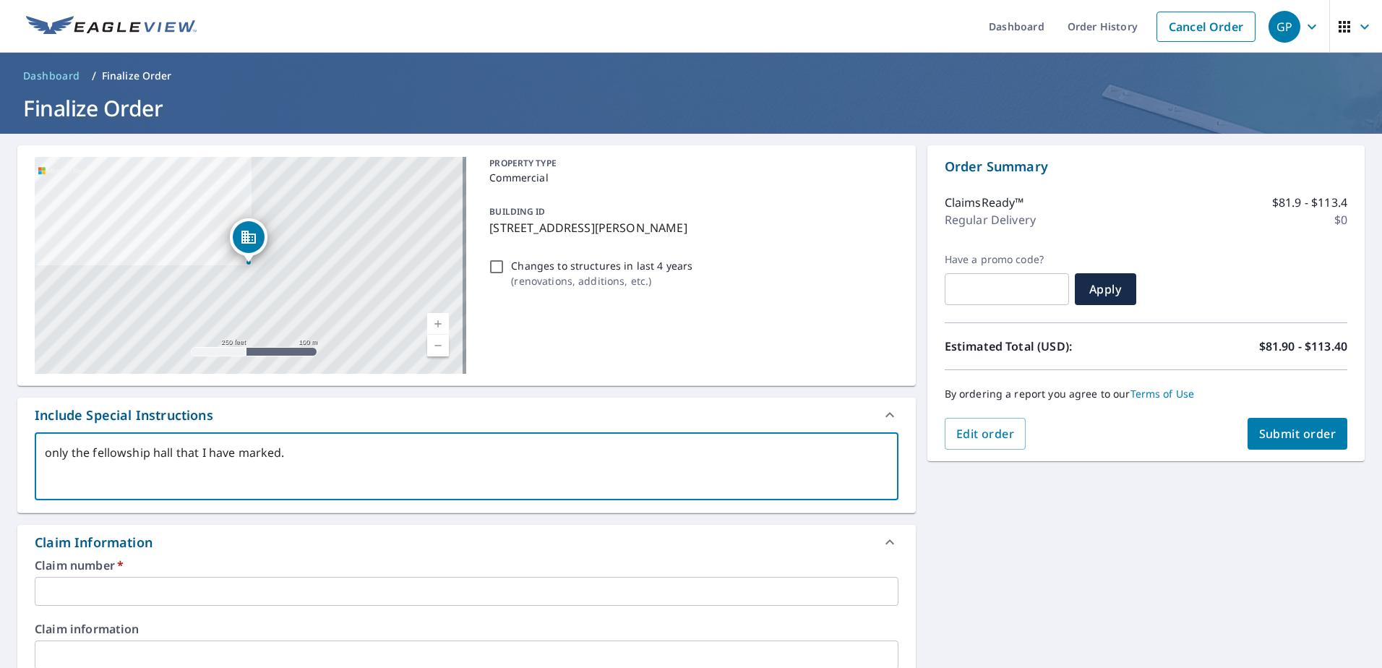
type textarea "only the fellowship hall that I have marked."
type textarea "x"
type textarea "only the fellowship hall that I have marked."
type textarea "x"
type textarea "only the fellowship hall that I have marked. d"
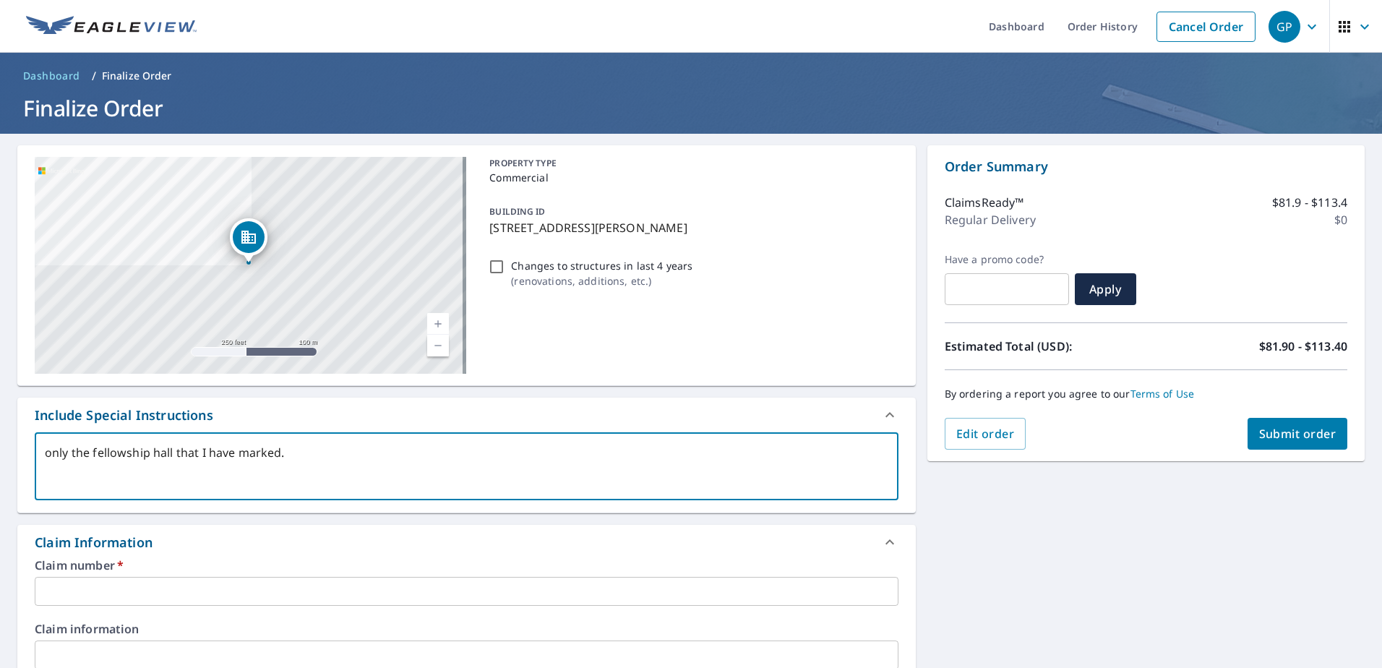
type textarea "x"
type textarea "only the fellowship hall that I have marked. do"
type textarea "x"
type textarea "only the fellowship hall that I have marked. do"
type textarea "x"
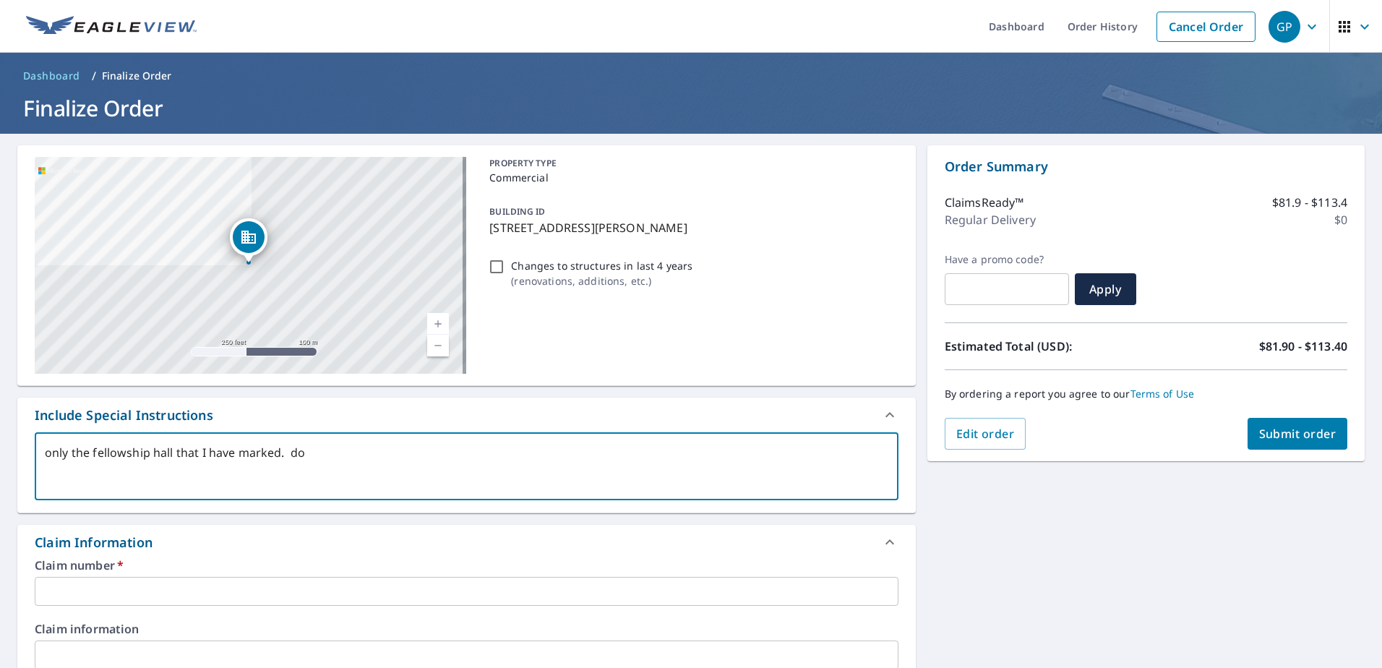
type textarea "only the fellowship hall that I have marked. do N"
type textarea "x"
type textarea "only the fellowship hall that I have marked. do NO"
type textarea "x"
type textarea "only the fellowship hall that I have marked. do NOT"
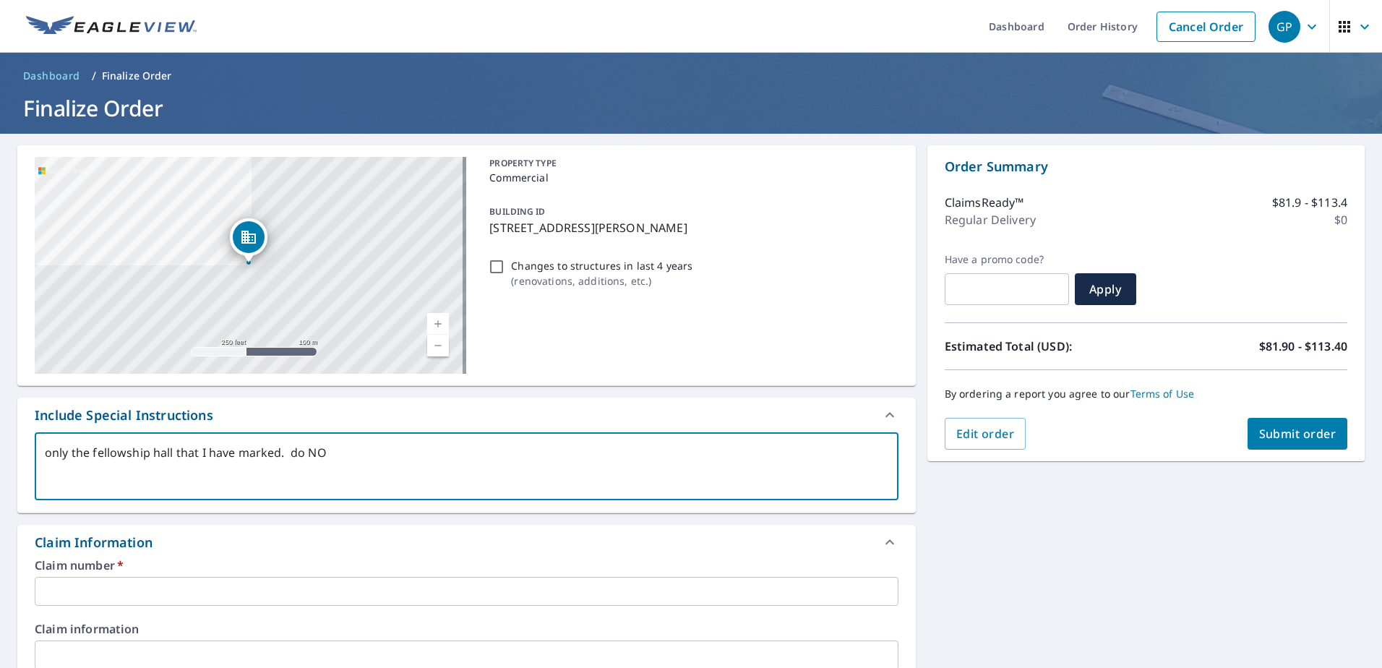
type textarea "x"
type textarea "only the fellowship hall that I have marked. do NOT"
type textarea "x"
type textarea "only the fellowship hall that I have marked. do NOT n"
type textarea "x"
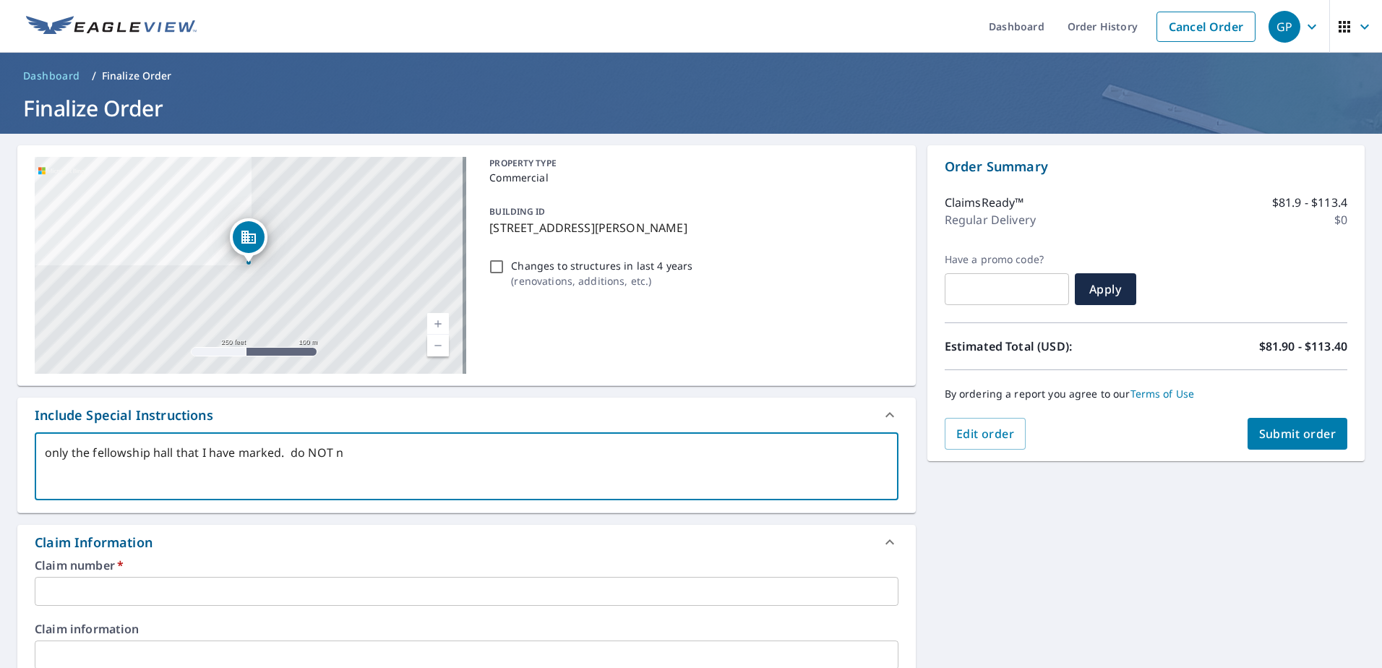
type textarea "only the fellowship hall that I have marked. do NOT ne"
type textarea "x"
type textarea "only the fellowship hall that I have marked. do NOT nee"
type textarea "x"
type textarea "only the fellowship hall that I have marked. do NOT need"
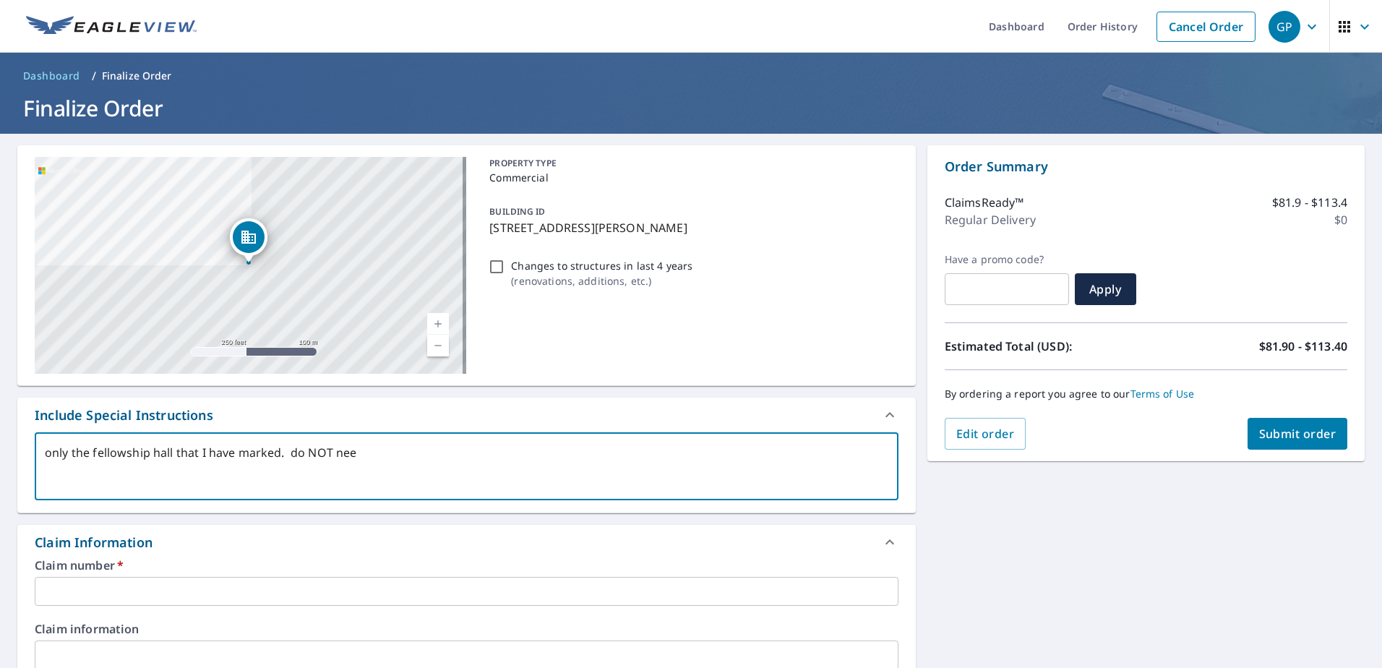
type textarea "x"
type textarea "only the fellowship hall that I have marked. do NOT need"
type textarea "x"
type textarea "only the fellowship hall that I have marked. do NOT need t"
type textarea "x"
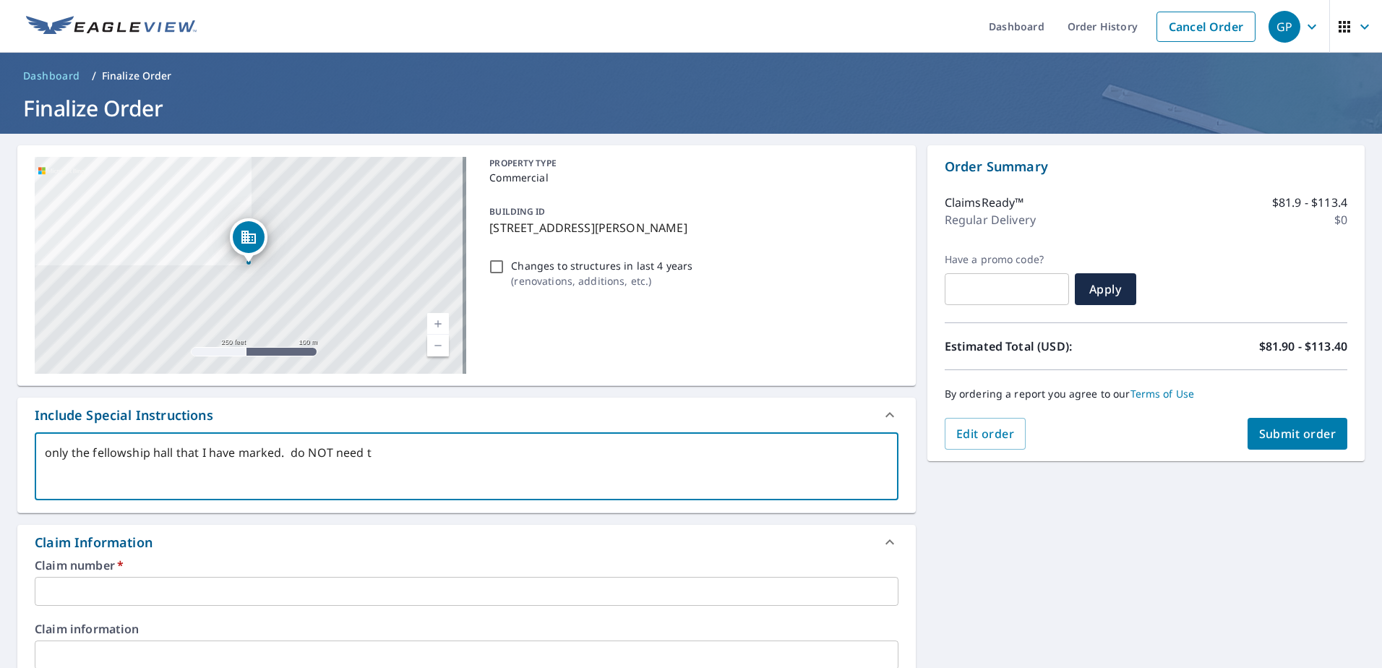
type textarea "only the fellowship hall that I have marked. do NOT need th"
type textarea "x"
type textarea "only the fellowship hall that I have marked. do NOT need the"
type textarea "x"
type textarea "only the fellowship hall that I have marked. do NOT need the"
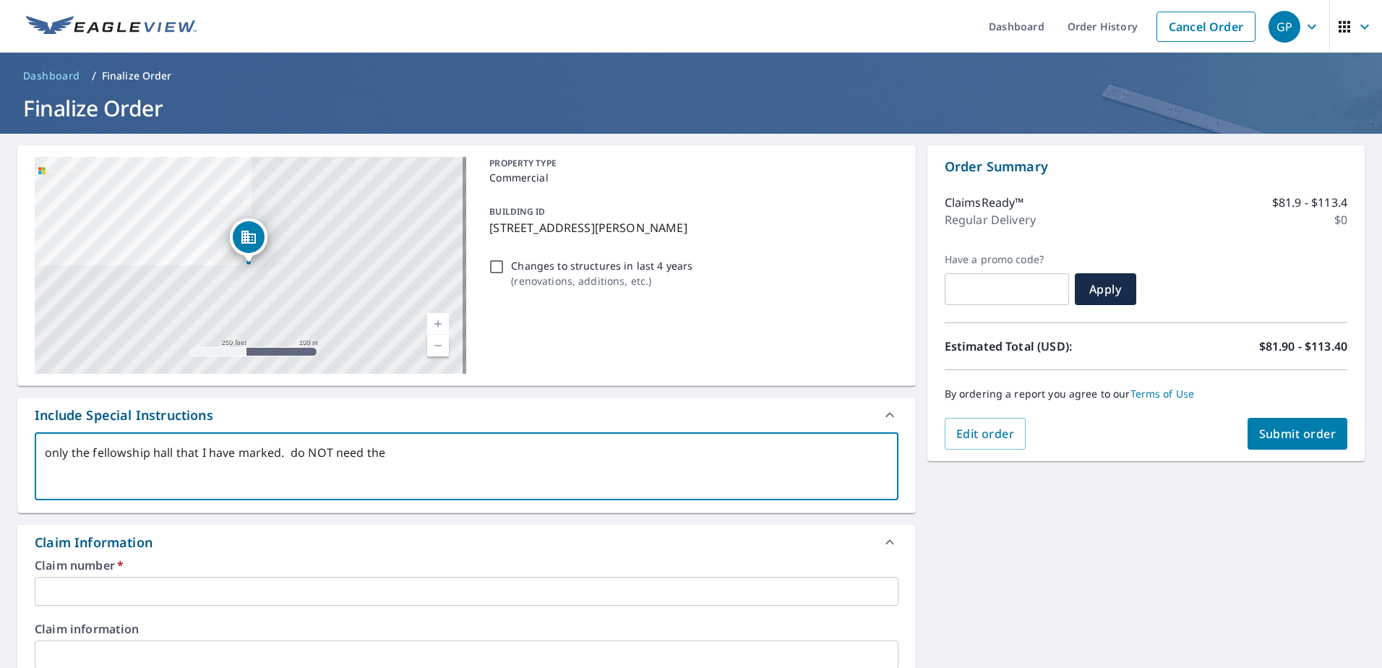
type textarea "x"
type textarea "only the fellowship hall that I have marked. do NOT need the s"
type textarea "x"
type textarea "only the fellowship hall that I have marked. do NOT need the sa"
type textarea "x"
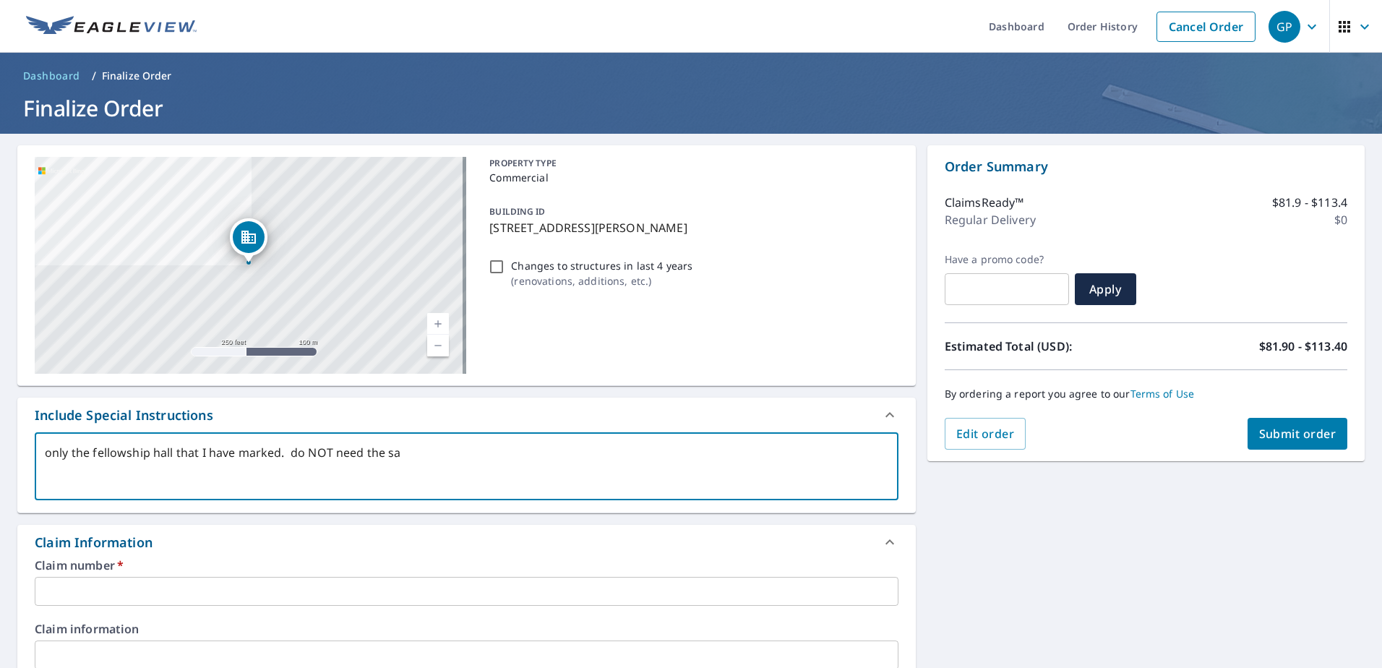
type textarea "only the fellowship hall that I have marked. do NOT need the san"
type textarea "x"
type textarea "only the fellowship hall that I have marked. do NOT need the sanc"
type textarea "x"
type textarea "only the fellowship hall that I have marked. do NOT need the sanct"
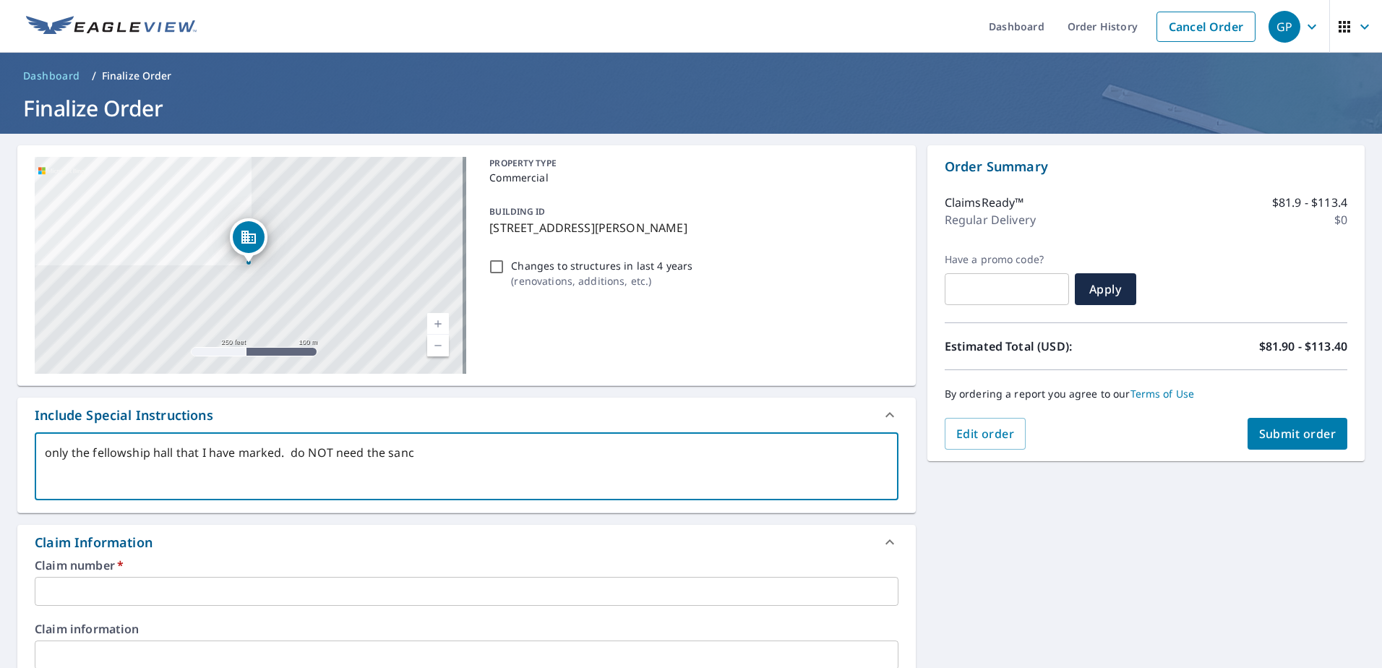
type textarea "x"
type textarea "only the fellowship hall that I have marked. do NOT need the sanctu"
type textarea "x"
type textarea "only the fellowship hall that I have marked. do NOT need the sanctua"
type textarea "x"
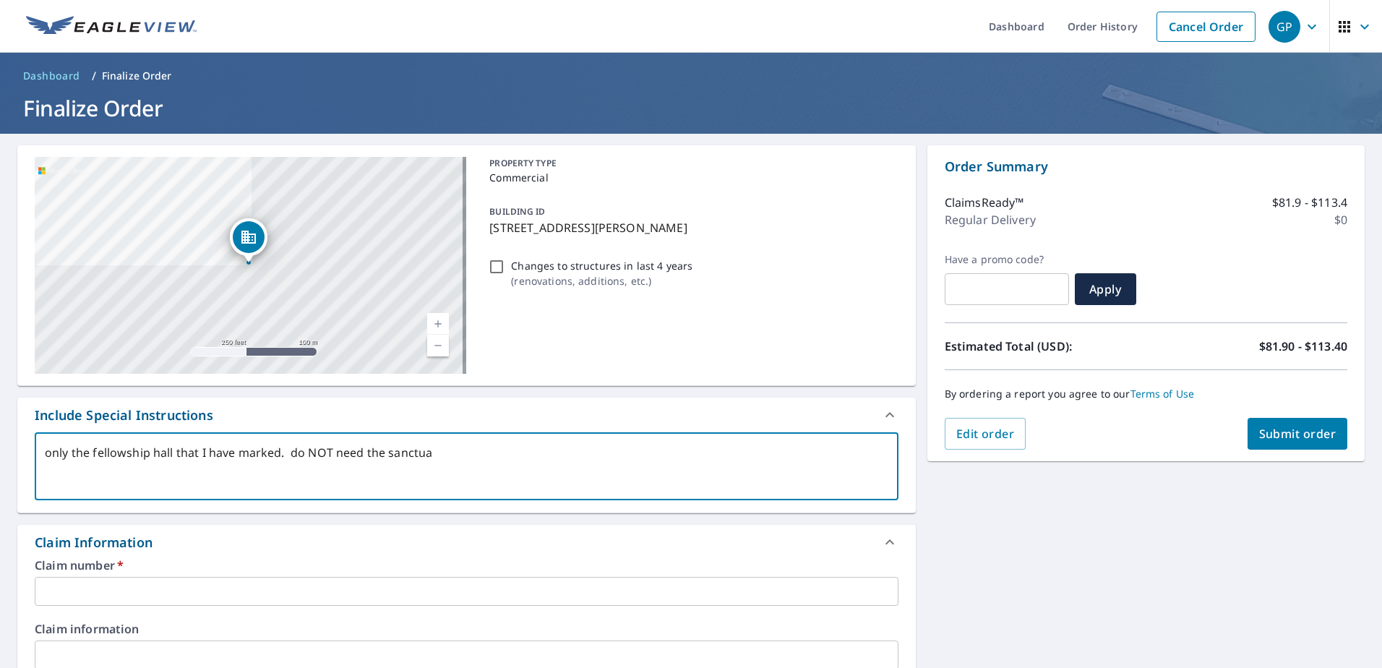
type textarea "only the fellowship hall that I have marked. do NOT need the sanctuar"
type textarea "x"
type textarea "only the fellowship hall that I have marked. do NOT need the sanctuary"
type textarea "x"
type textarea "only the fellowship hall that I have marked. do NOT need the sanctuary."
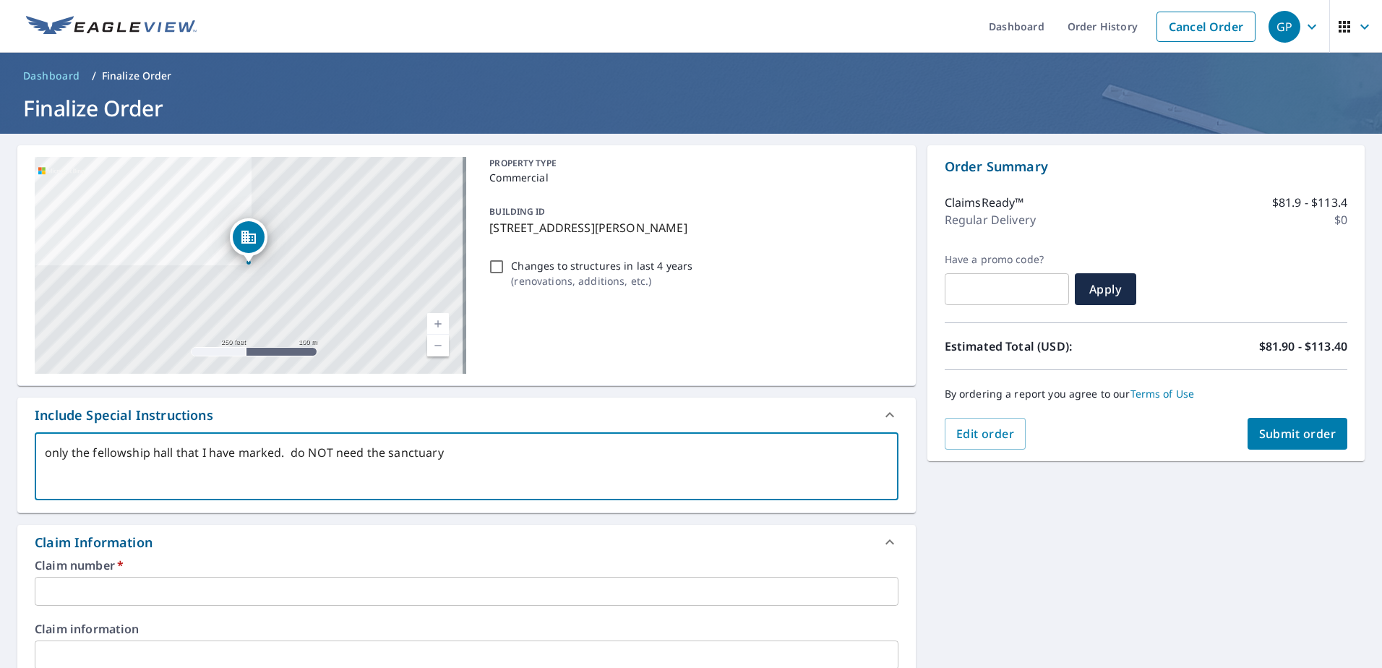
type textarea "x"
type textarea "only the fellowship hall that I have marked. do NOT need the sanctuary."
click at [197, 570] on label "Claim number   *" at bounding box center [467, 565] width 864 height 12
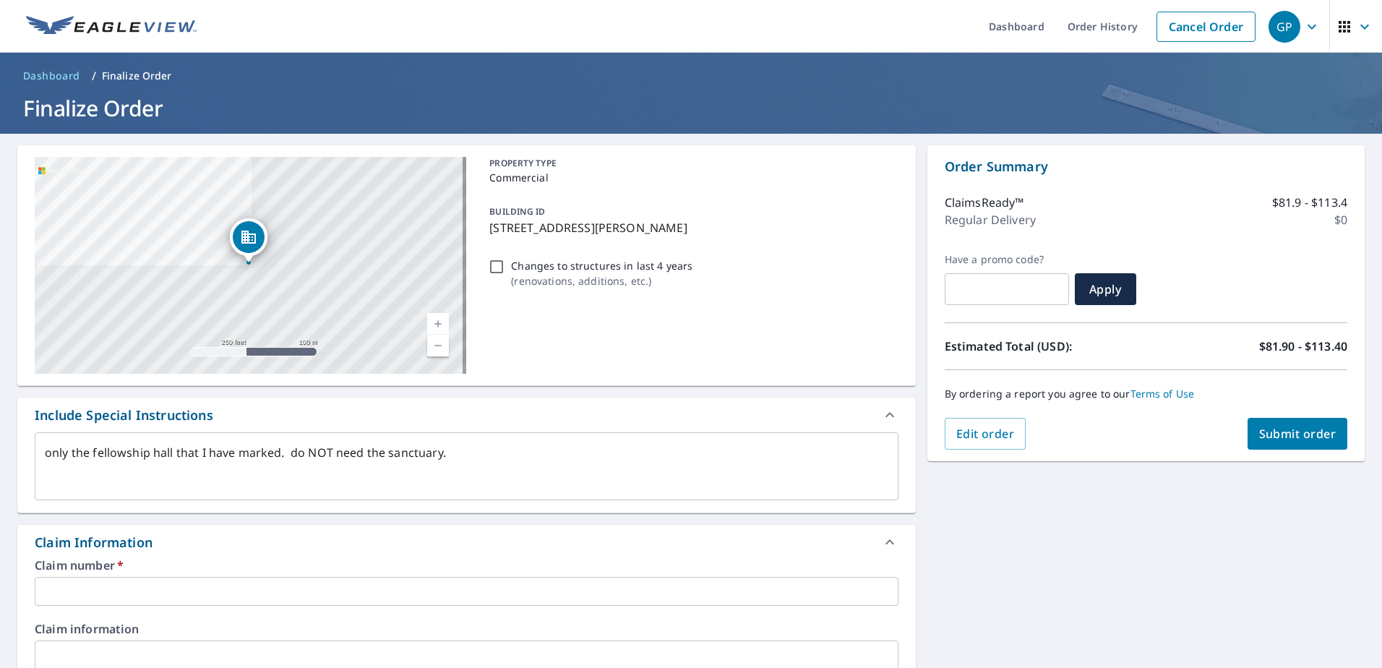
click at [191, 583] on input "text" at bounding box center [467, 591] width 864 height 29
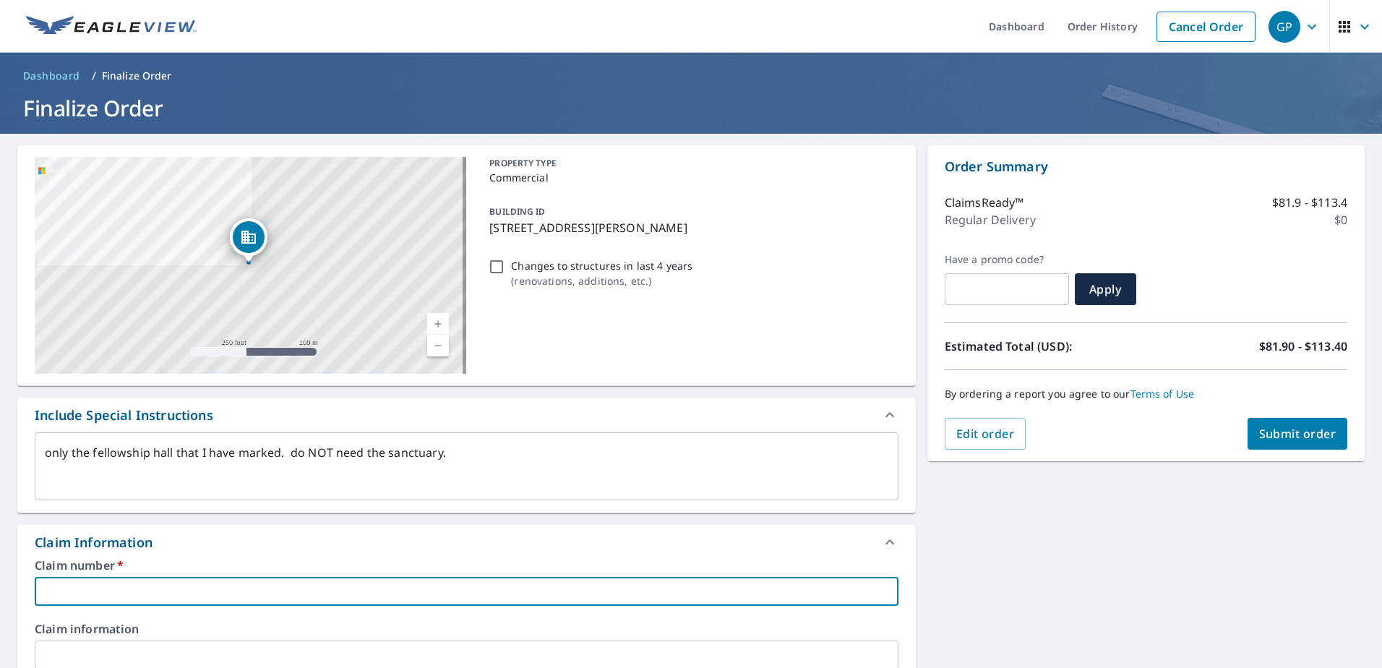
type textarea "x"
type input "C"
type textarea "x"
type input "C0"
type textarea "x"
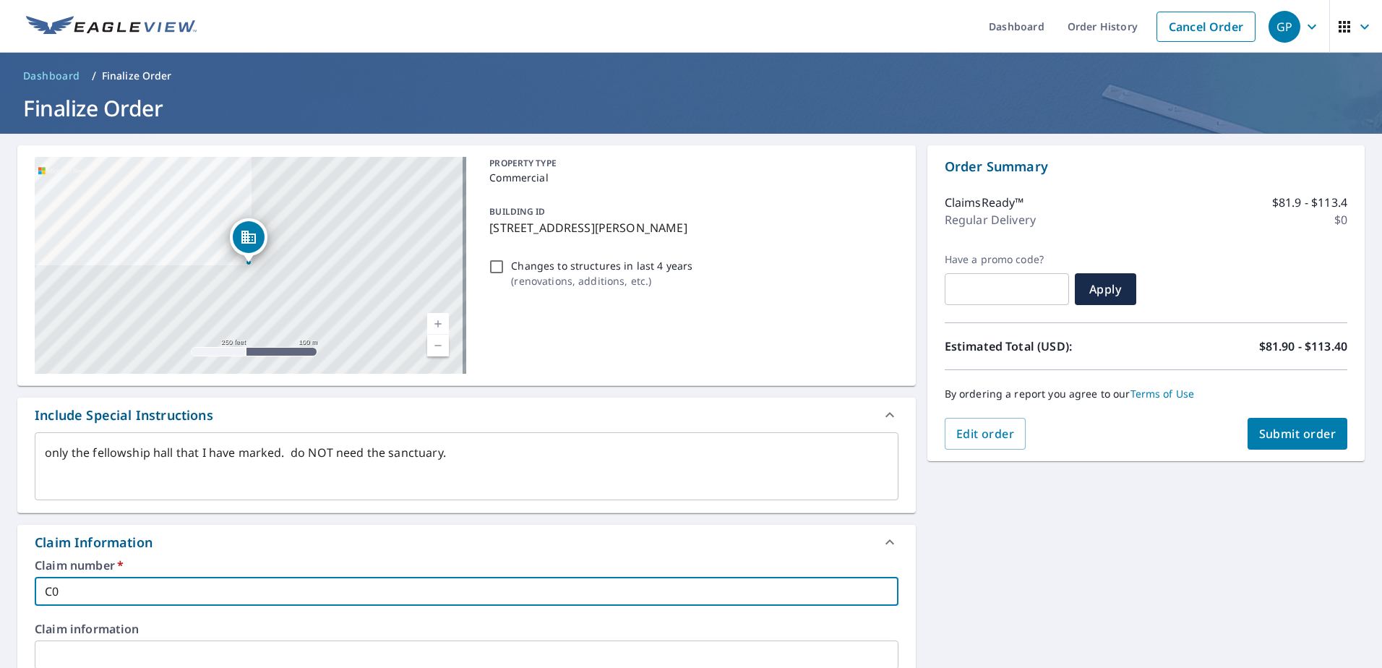
type input "C00"
type textarea "x"
type input "C000"
type textarea "x"
type input "C0001"
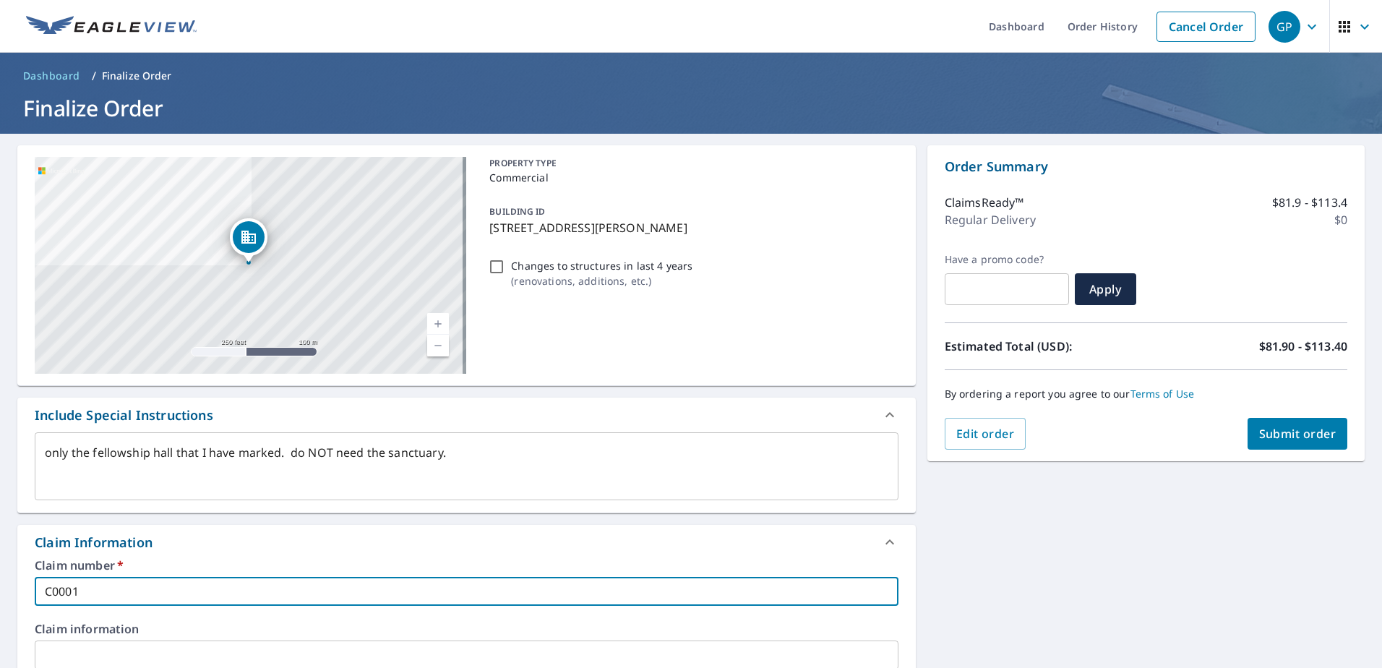
type textarea "x"
type input "C00010"
type textarea "x"
type input "C000108"
type textarea "x"
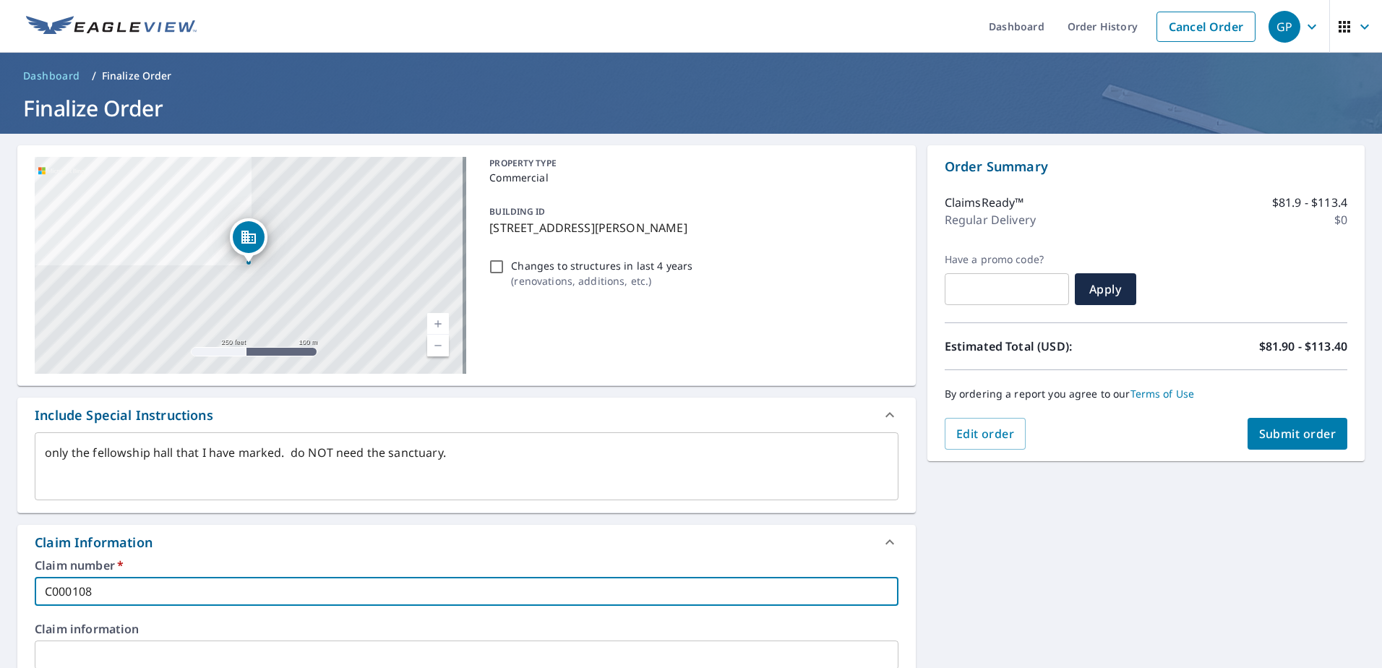
type input "C0001088"
type textarea "x"
type input "C00010880"
type textarea "x"
type input "C0001088"
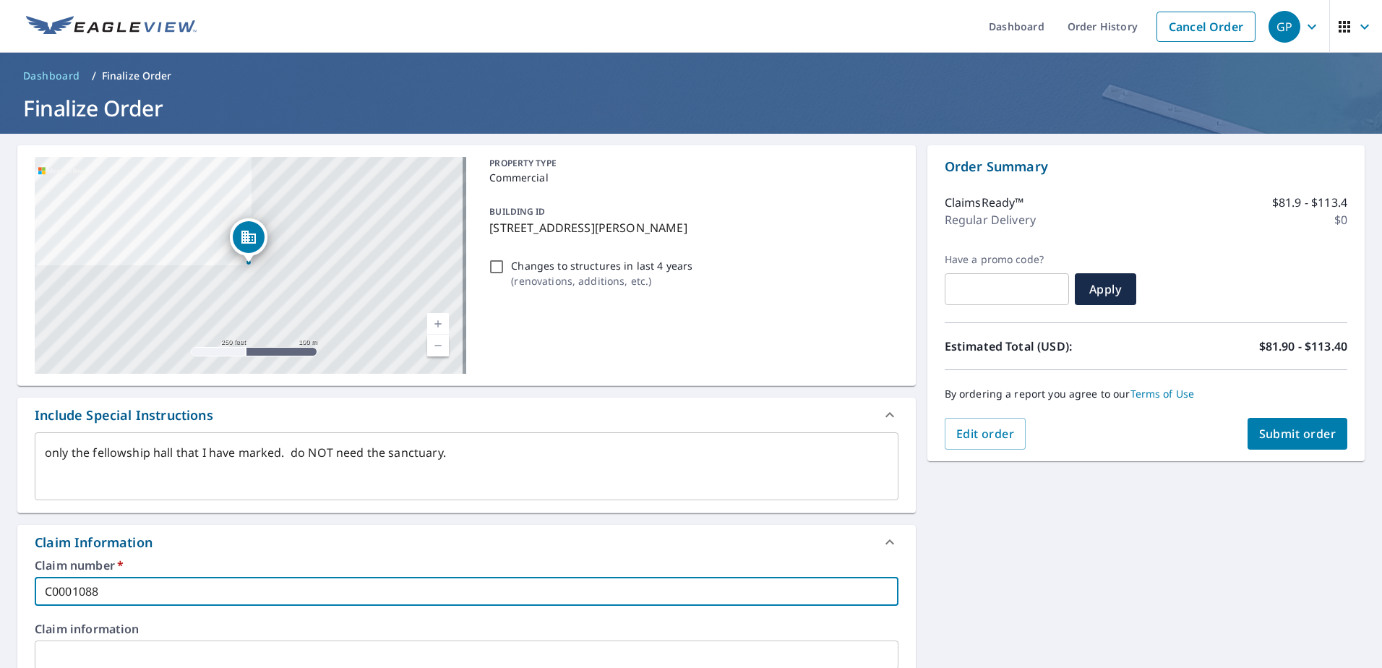
type textarea "x"
type input "C00010889"
type textarea "x"
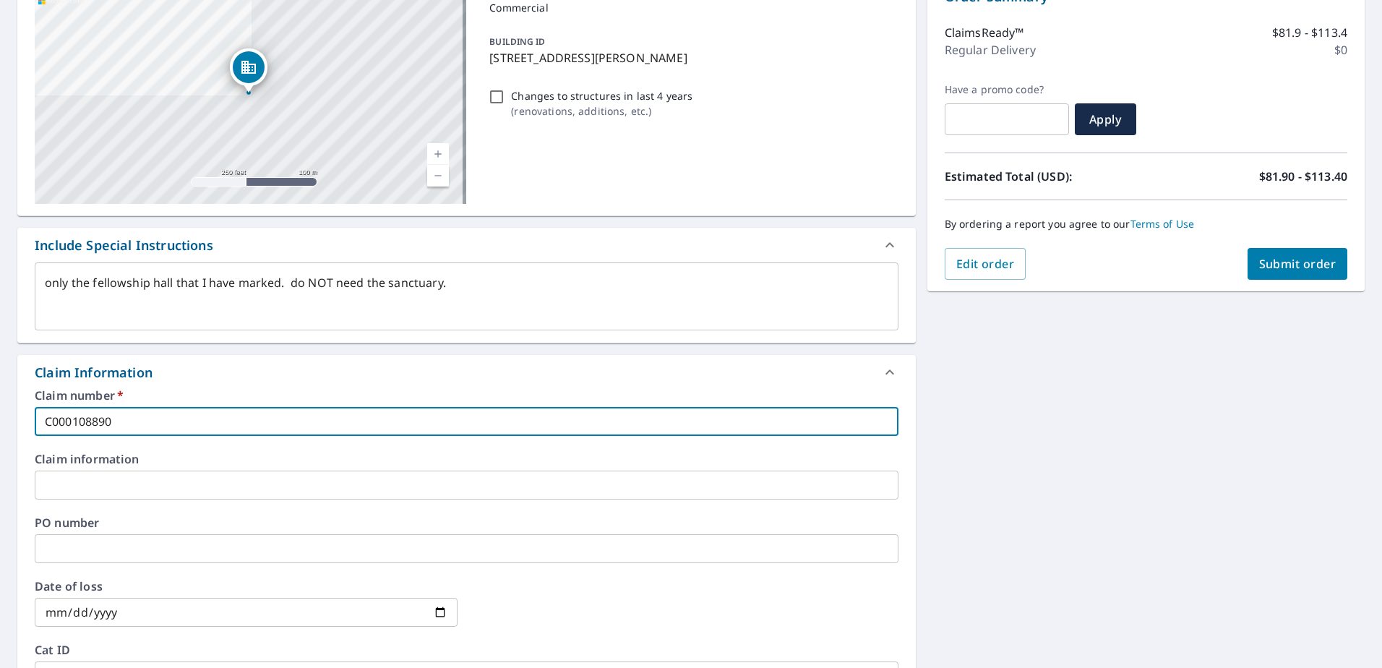
scroll to position [217, 0]
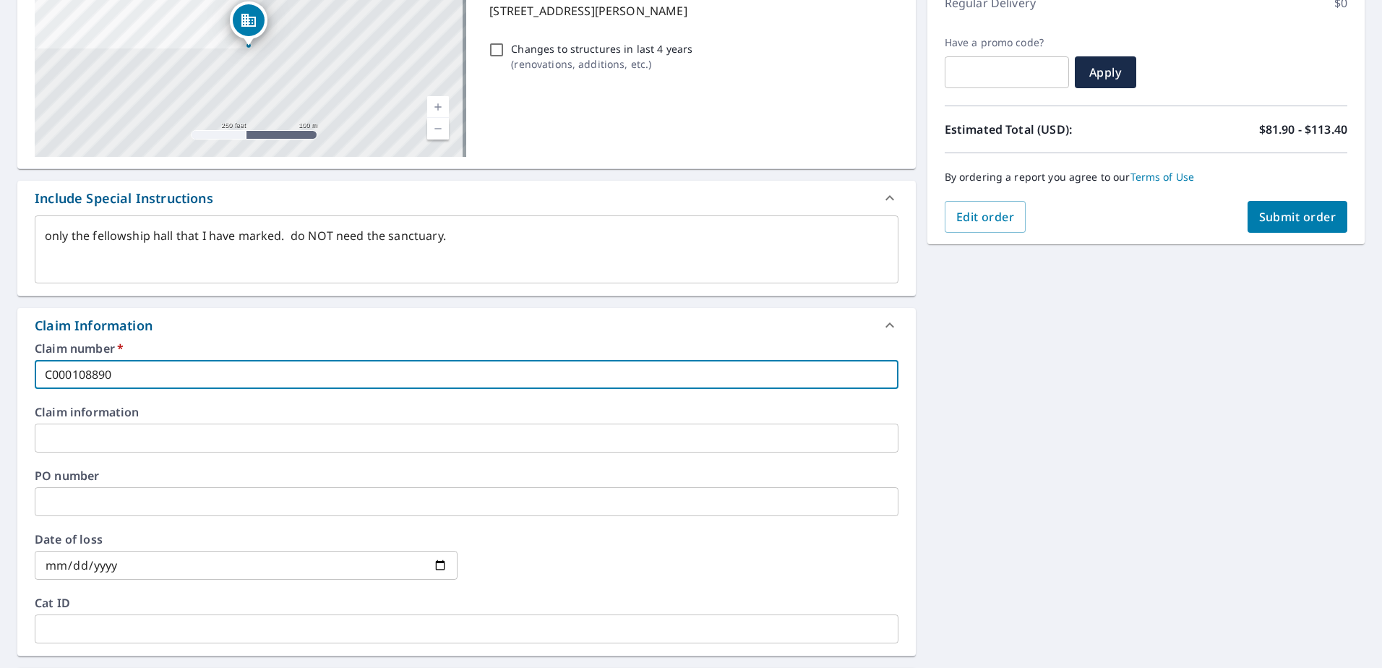
type input "C000108890"
click at [100, 447] on input "text" at bounding box center [467, 437] width 864 height 29
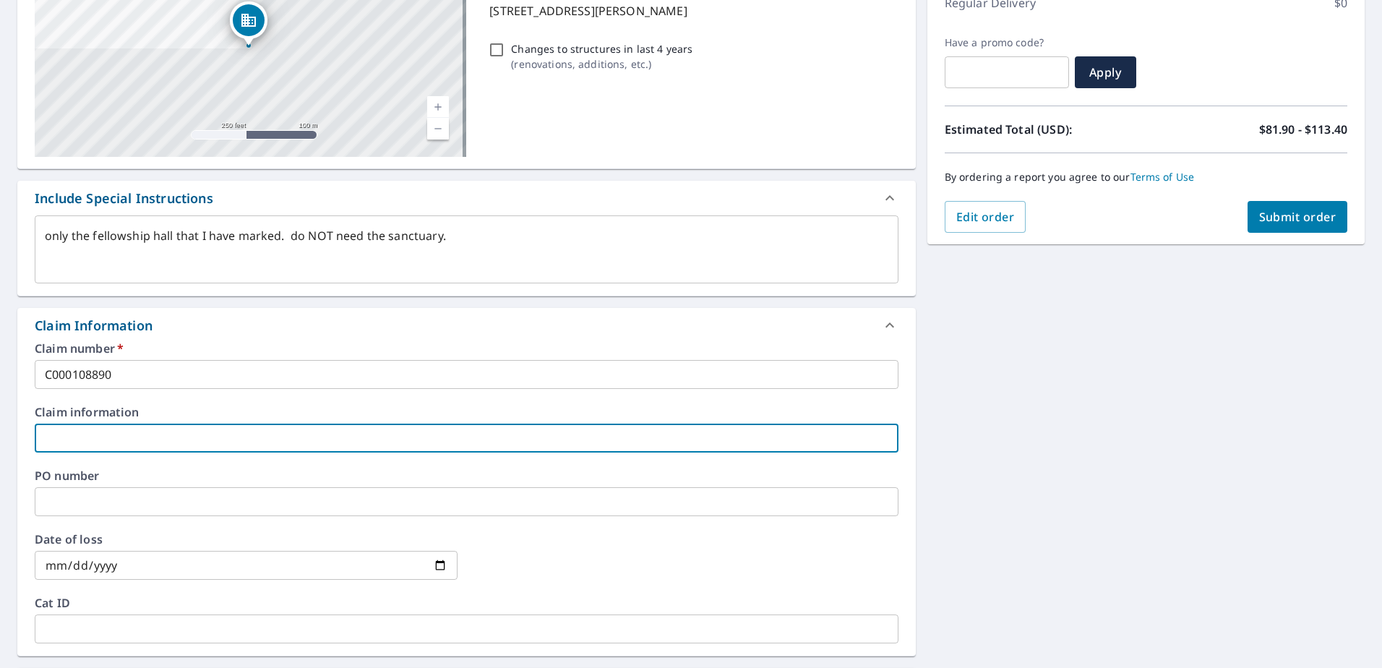
type textarea "x"
type input "B"
type textarea "x"
type input "Be"
type textarea "x"
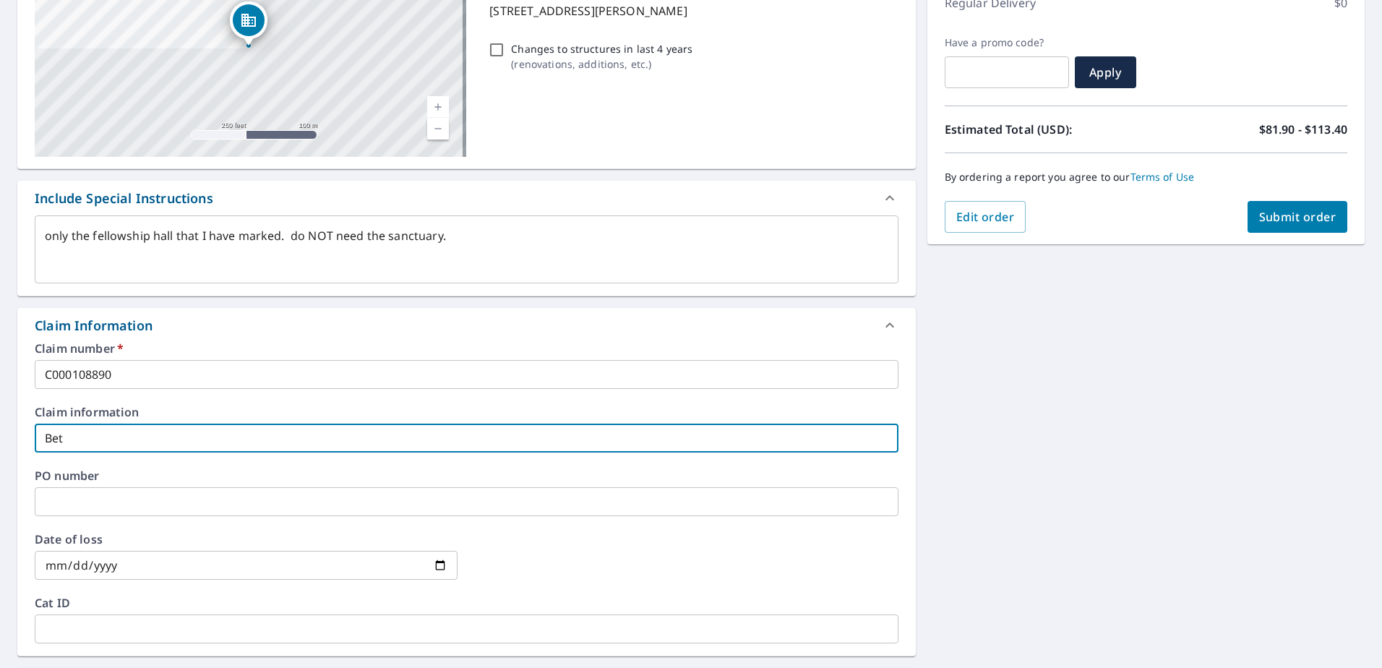
type input "[PERSON_NAME]"
type textarea "x"
type input "Bethl"
type textarea "x"
type input "Bethle"
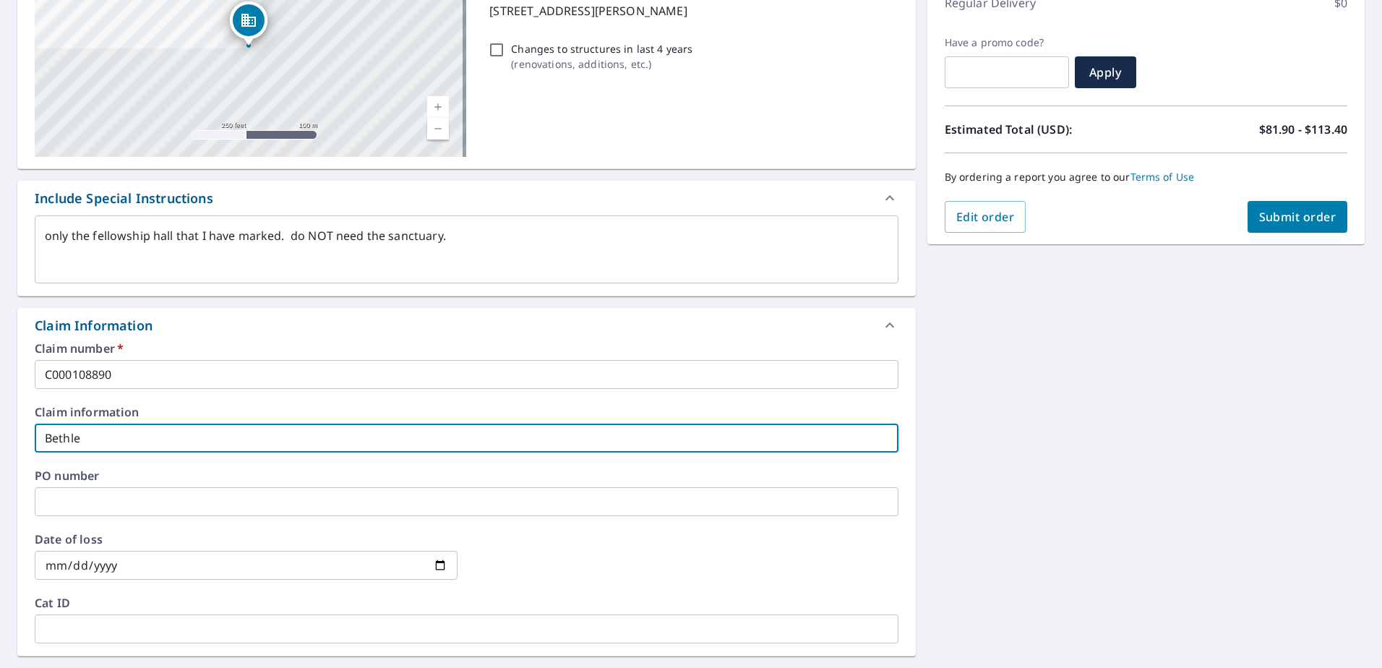
type textarea "x"
type input "Bethleh"
type textarea "x"
type input "Bethlehe"
type textarea "x"
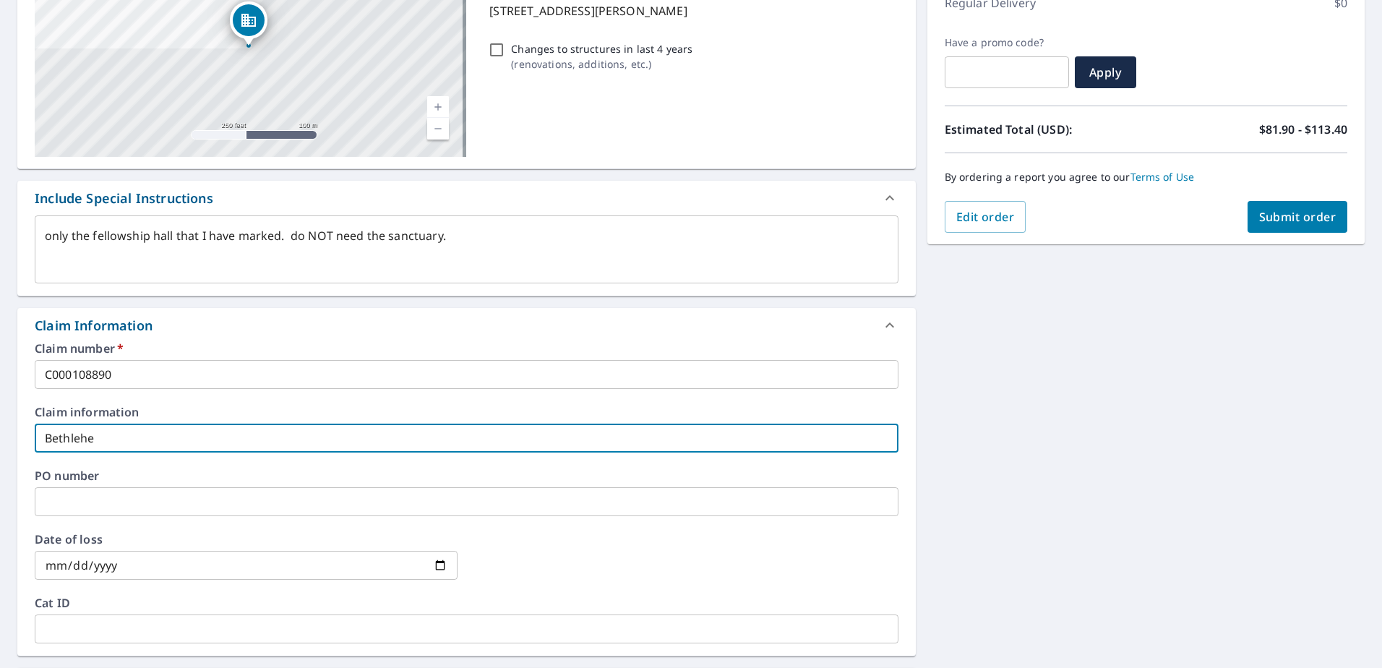
type input "[GEOGRAPHIC_DATA]"
type textarea "x"
type input "[GEOGRAPHIC_DATA]"
type textarea "x"
type input "Bethlehem M"
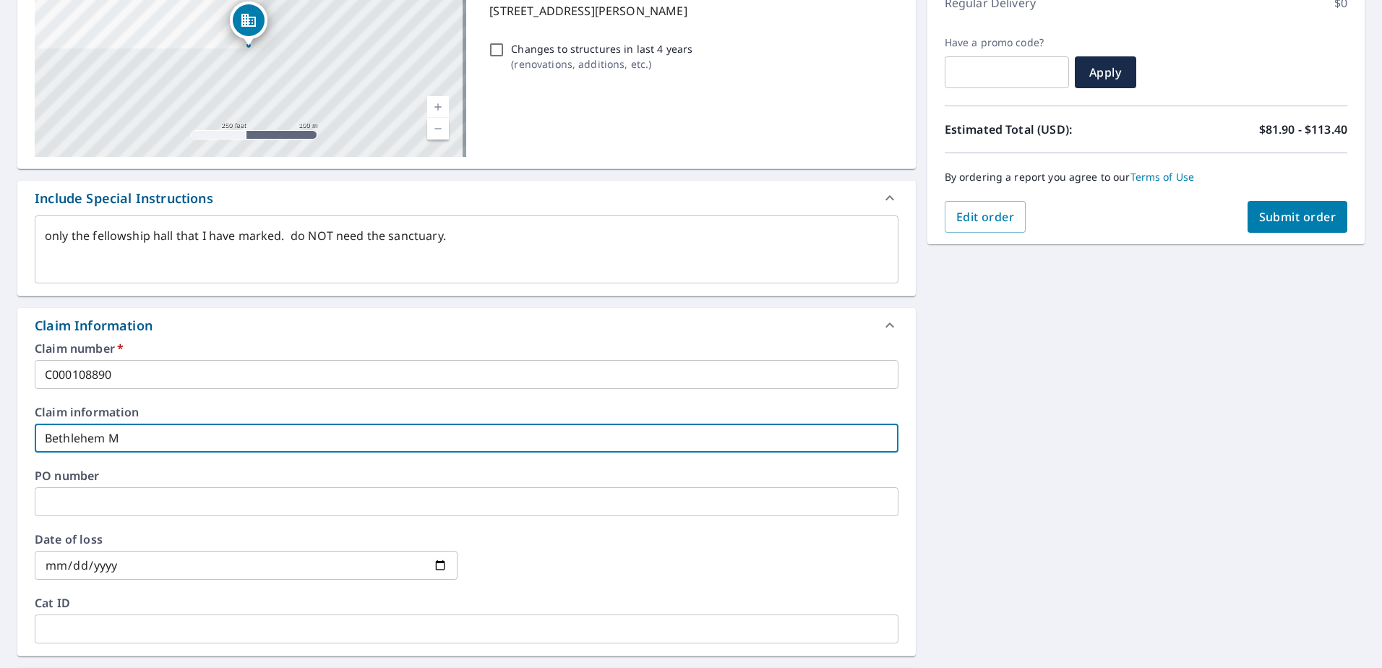
type textarea "x"
type input "Bethlehem Mi"
type textarea "x"
type input "Bethlehem Mis"
click at [91, 572] on input "date" at bounding box center [246, 565] width 423 height 29
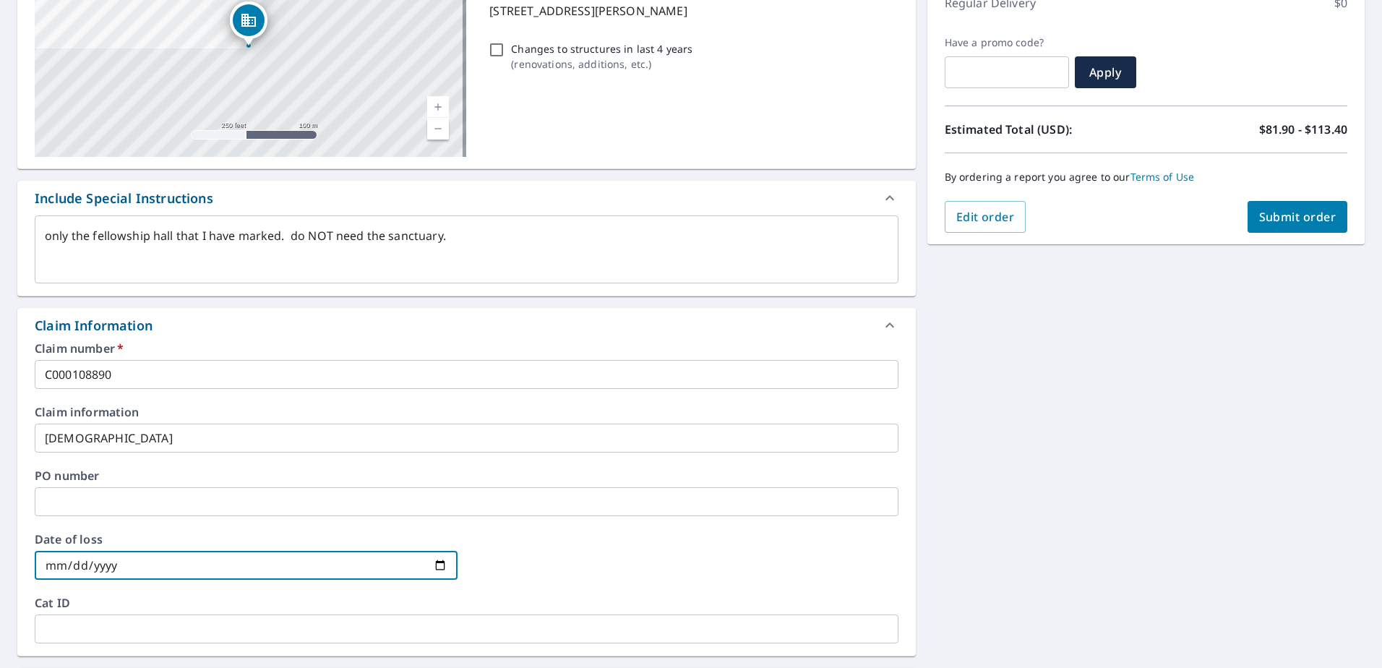
click at [442, 567] on input "date" at bounding box center [246, 565] width 423 height 29
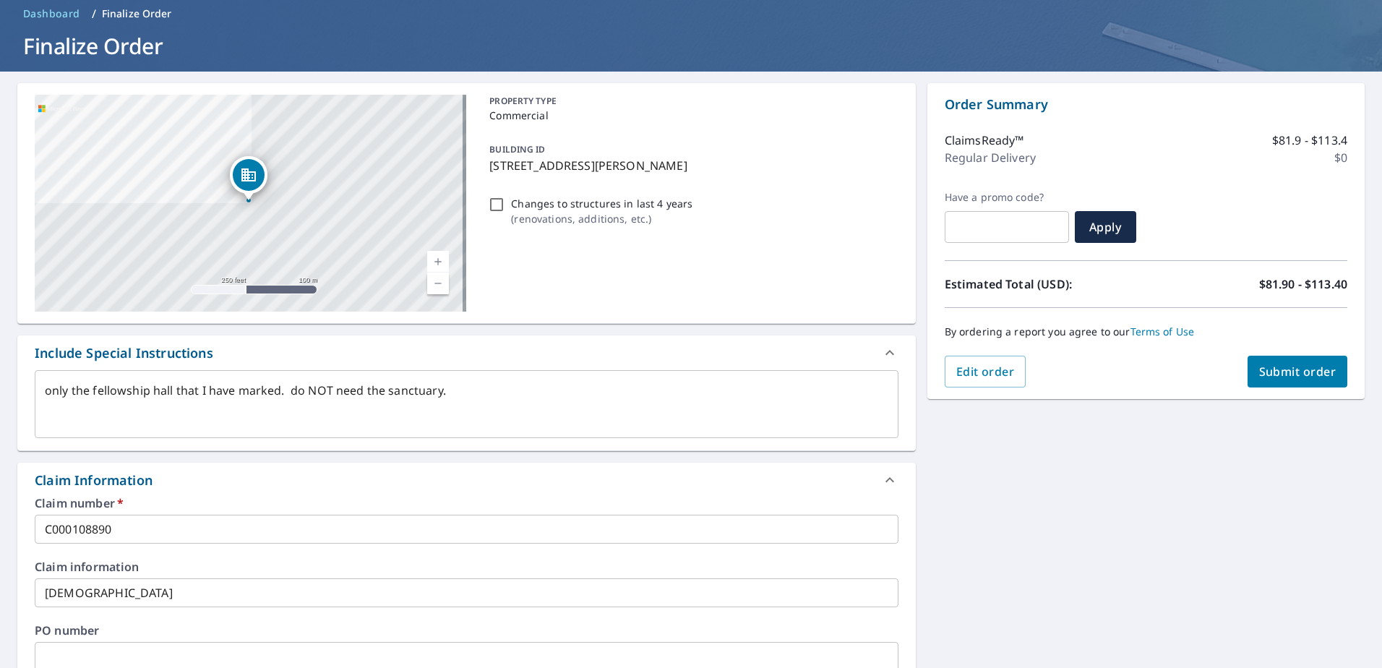
scroll to position [0, 0]
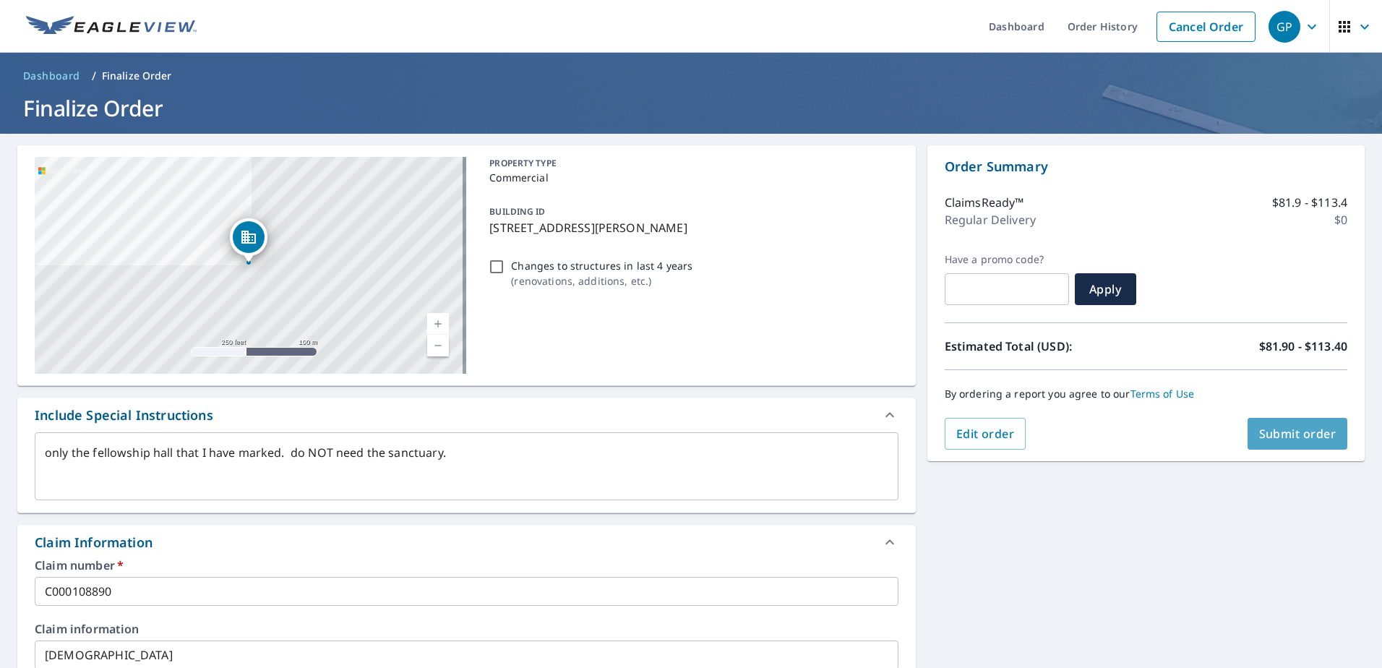
click at [1282, 431] on span "Submit order" at bounding box center [1297, 434] width 77 height 16
